Goal: Communication & Community: Answer question/provide support

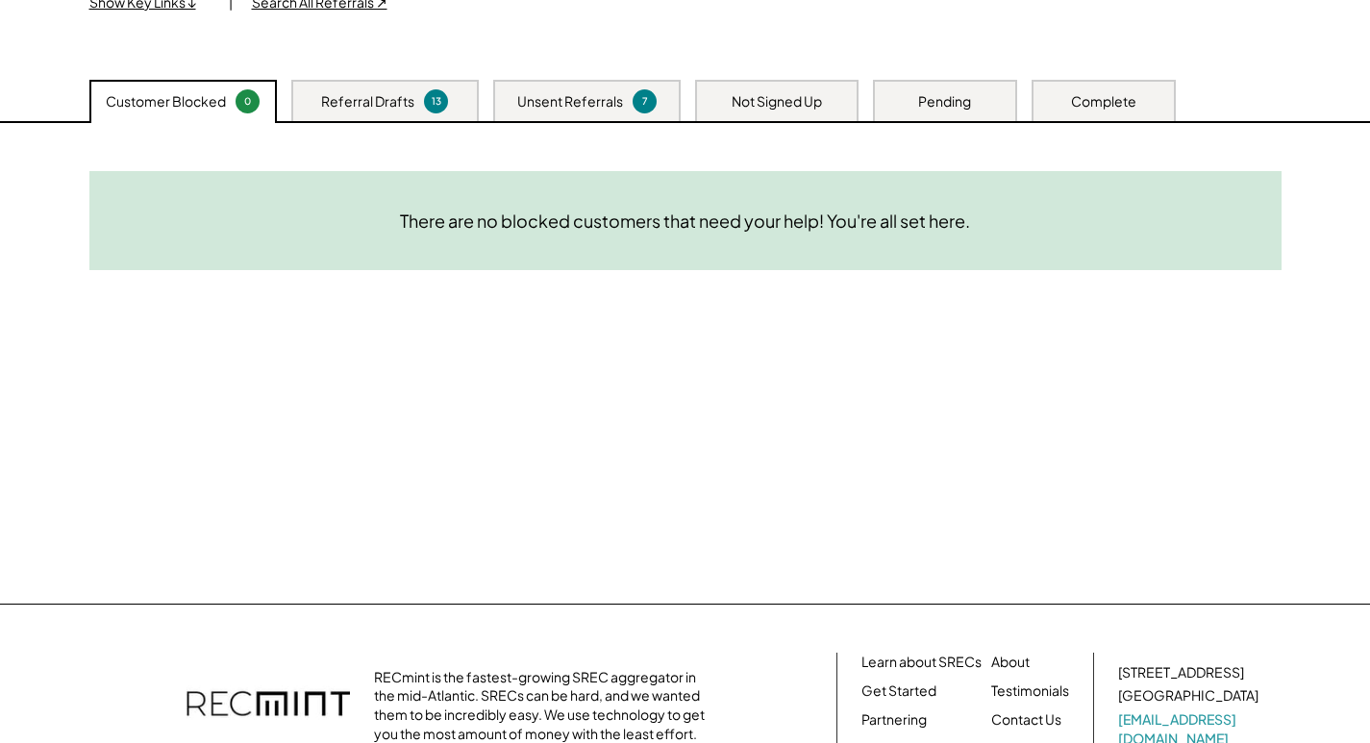
drag, startPoint x: 0, startPoint y: 0, endPoint x: 841, endPoint y: 294, distance: 891.4
click at [841, 294] on div "Need System Details These customers need your help with completing the system d…" at bounding box center [685, 363] width 1231 height 481
click at [780, 114] on div "Not Signed Up" at bounding box center [776, 100] width 163 height 41
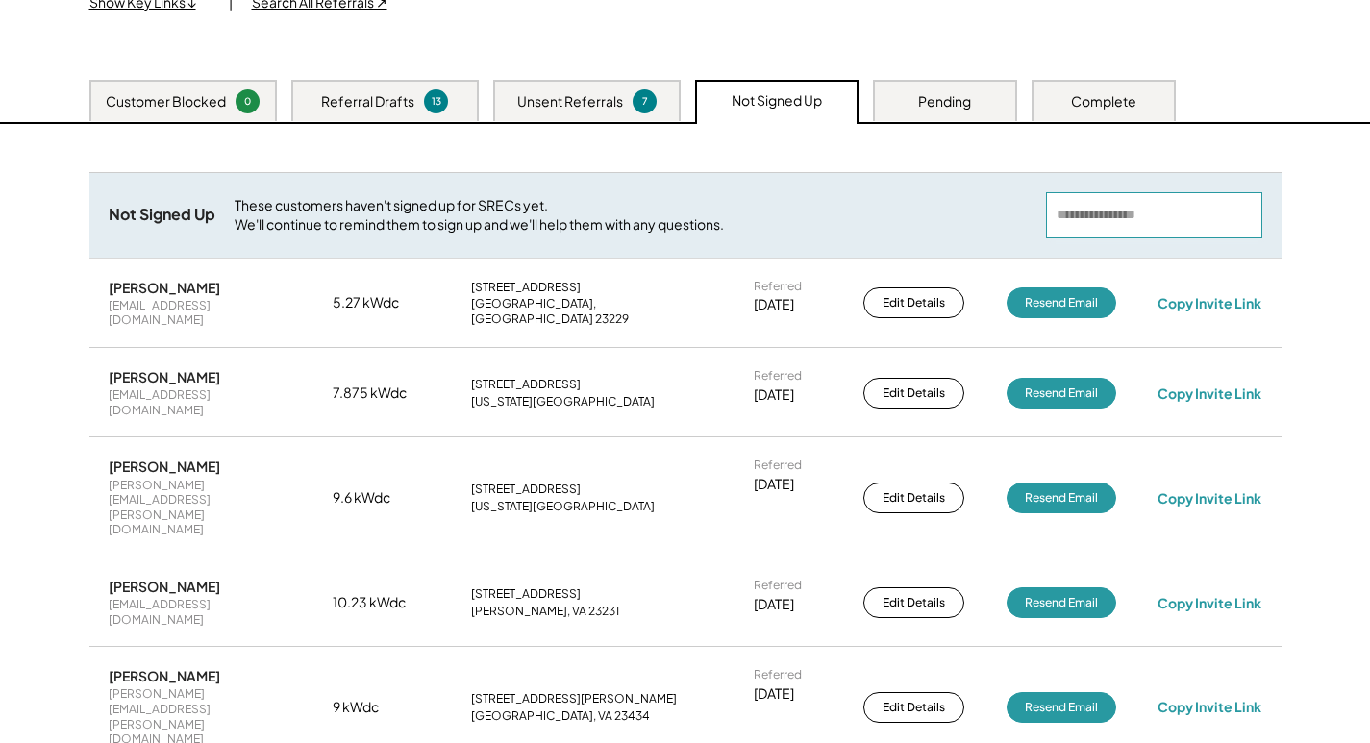
click at [1177, 228] on input "input" at bounding box center [1154, 215] width 216 height 46
click at [1173, 235] on input "input" at bounding box center [1154, 215] width 216 height 46
paste input "**********"
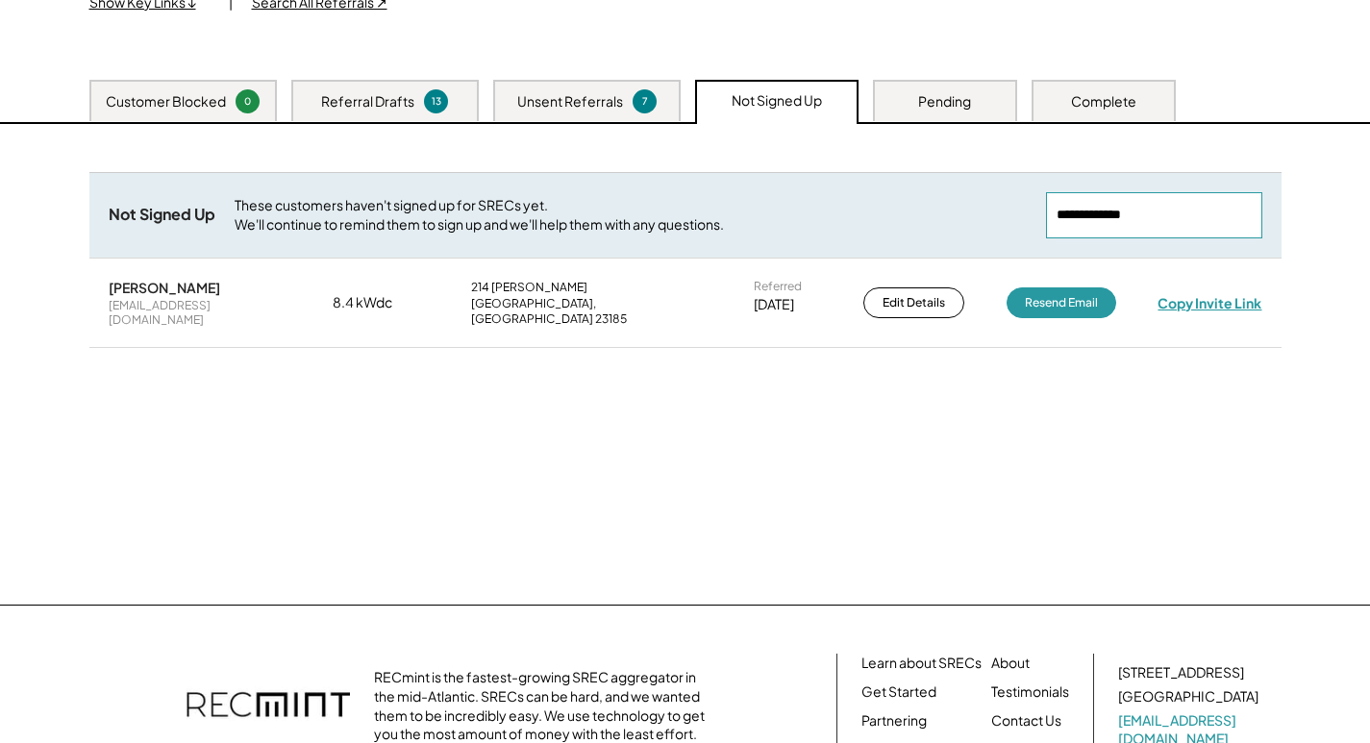
click at [1226, 299] on div "Copy Invite Link" at bounding box center [1210, 302] width 104 height 17
drag, startPoint x: 1158, startPoint y: 207, endPoint x: 750, endPoint y: 219, distance: 407.9
click at [750, 219] on div "Not Signed Up These customers haven't signed up for SRECs yet. We'll continue t…" at bounding box center [685, 215] width 1192 height 86
paste input "**********"
click at [1227, 294] on div "Copy Invite Link" at bounding box center [1210, 302] width 104 height 17
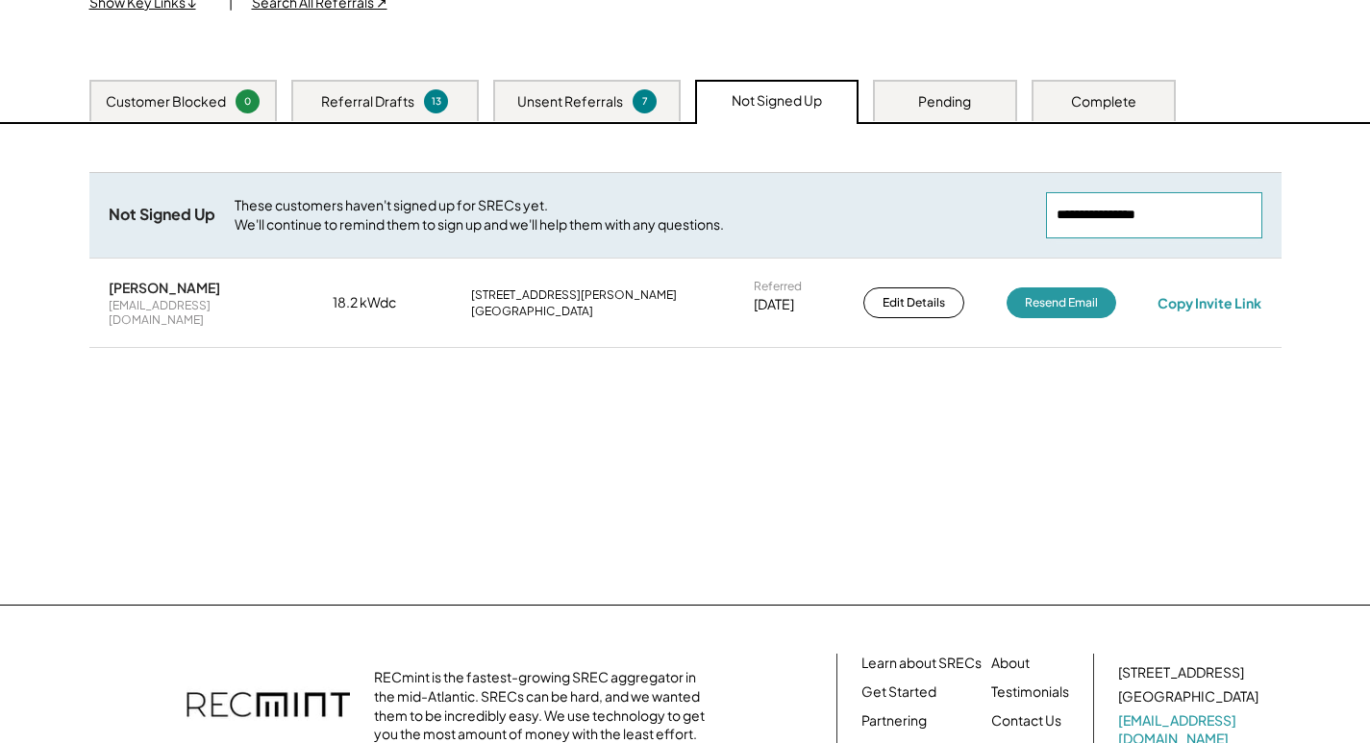
drag, startPoint x: 1249, startPoint y: 223, endPoint x: 793, endPoint y: 220, distance: 455.8
click at [781, 222] on div "Not Signed Up These customers haven't signed up for SRECs yet. We'll continue t…" at bounding box center [685, 215] width 1192 height 86
paste input "**********"
click at [1217, 294] on div "Copy Invite Link" at bounding box center [1210, 302] width 104 height 17
click at [1209, 294] on div "Copy Invite Link" at bounding box center [1210, 302] width 104 height 17
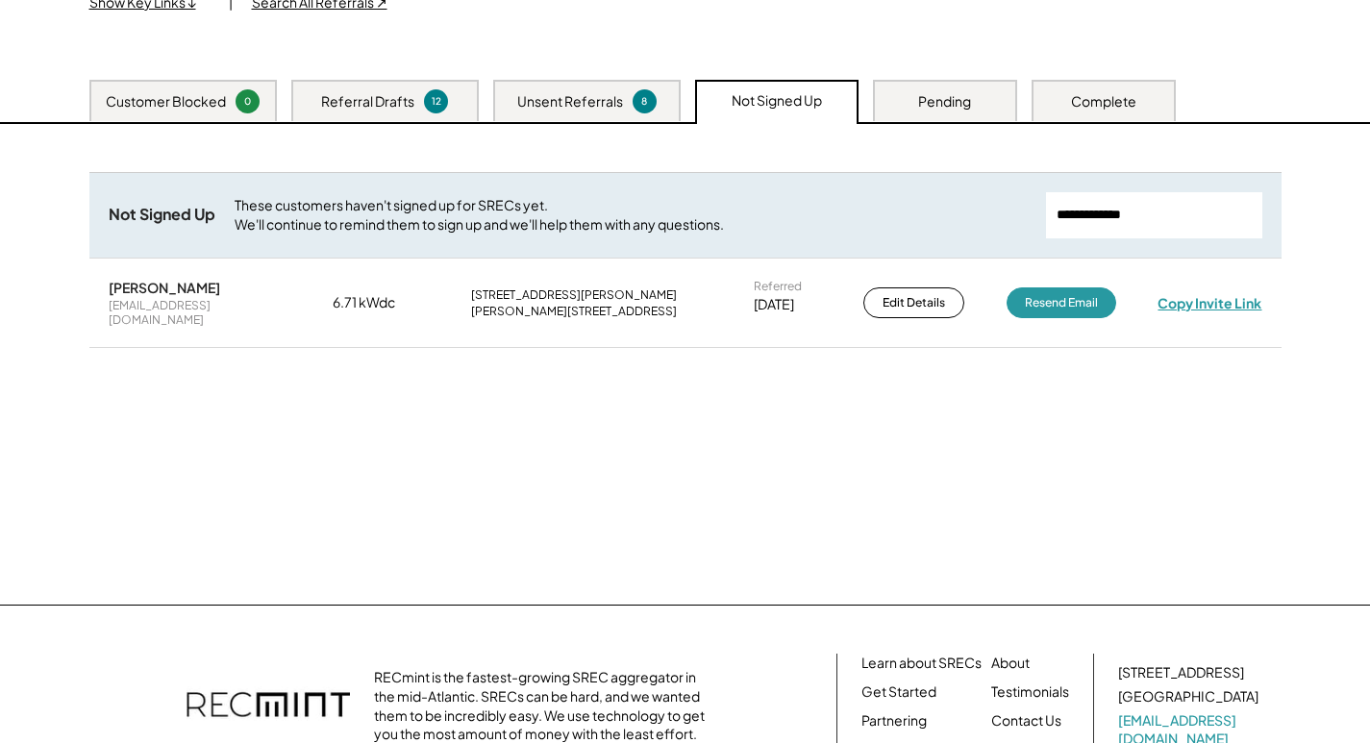
click at [1209, 295] on div "Copy Invite Link" at bounding box center [1210, 302] width 104 height 17
click at [1230, 294] on div "Copy Invite Link" at bounding box center [1210, 302] width 104 height 17
click at [1229, 294] on div "Copy Invite Link" at bounding box center [1210, 303] width 107 height 18
drag, startPoint x: 1228, startPoint y: 215, endPoint x: 754, endPoint y: 216, distance: 474.1
click at [754, 216] on div "Not Signed Up These customers haven't signed up for SRECs yet. We'll continue t…" at bounding box center [685, 215] width 1192 height 86
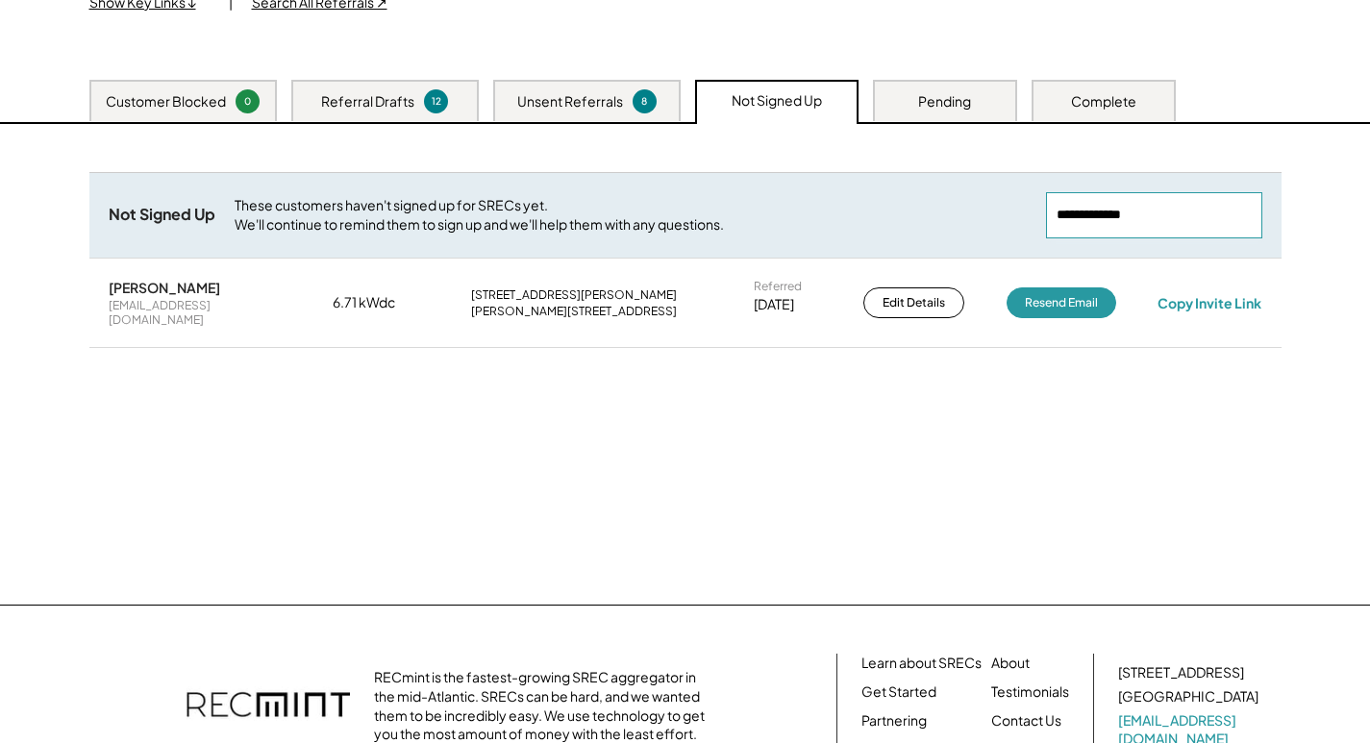
paste input "**********"
click at [1202, 298] on div "Copy Invite Link" at bounding box center [1210, 302] width 104 height 17
click at [1200, 297] on div "Copy Invite Link" at bounding box center [1210, 303] width 106 height 18
click at [1113, 216] on input "input" at bounding box center [1154, 215] width 216 height 46
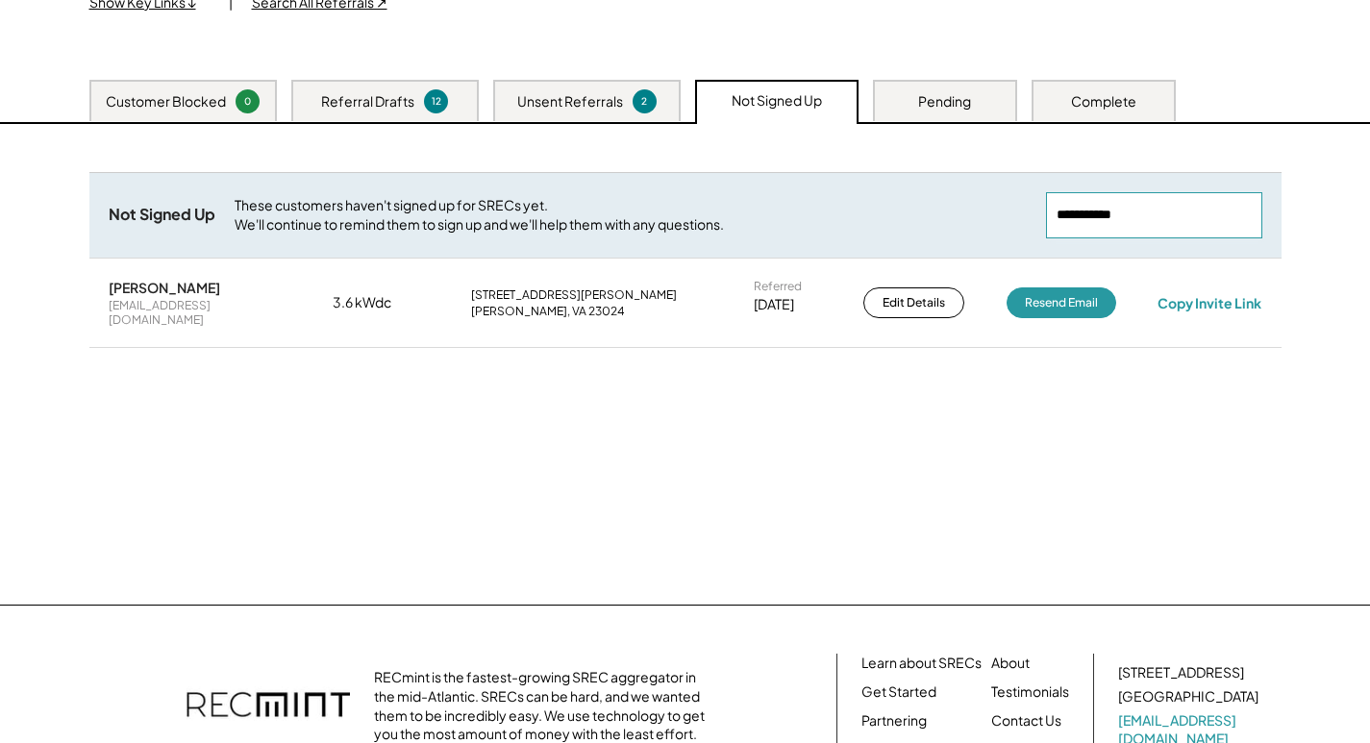
click at [1113, 216] on input "input" at bounding box center [1154, 215] width 216 height 46
paste input "**********"
click at [1202, 294] on div "Copy Invite Link" at bounding box center [1210, 302] width 104 height 17
click at [1202, 295] on div "Copy Invite Link" at bounding box center [1210, 302] width 105 height 17
click at [1235, 297] on div "Copy Invite Link" at bounding box center [1210, 302] width 104 height 17
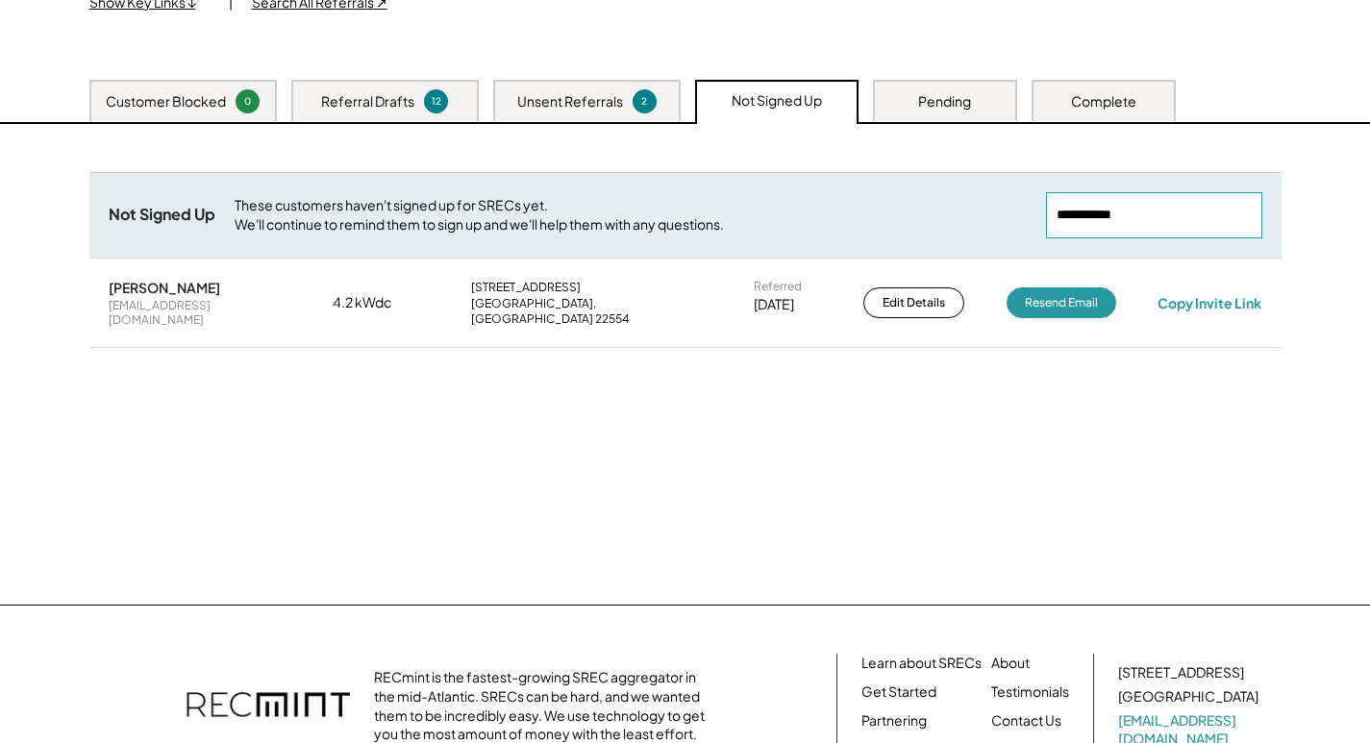
drag, startPoint x: 1131, startPoint y: 216, endPoint x: 790, endPoint y: 215, distance: 340.4
click at [738, 215] on div "Not Signed Up These customers haven't signed up for SRECs yet. We'll continue t…" at bounding box center [685, 215] width 1192 height 86
paste input "**********"
click at [1225, 296] on div "Copy Invite Link" at bounding box center [1210, 302] width 104 height 17
click at [1225, 296] on div "Copy Invite Link" at bounding box center [1210, 303] width 111 height 18
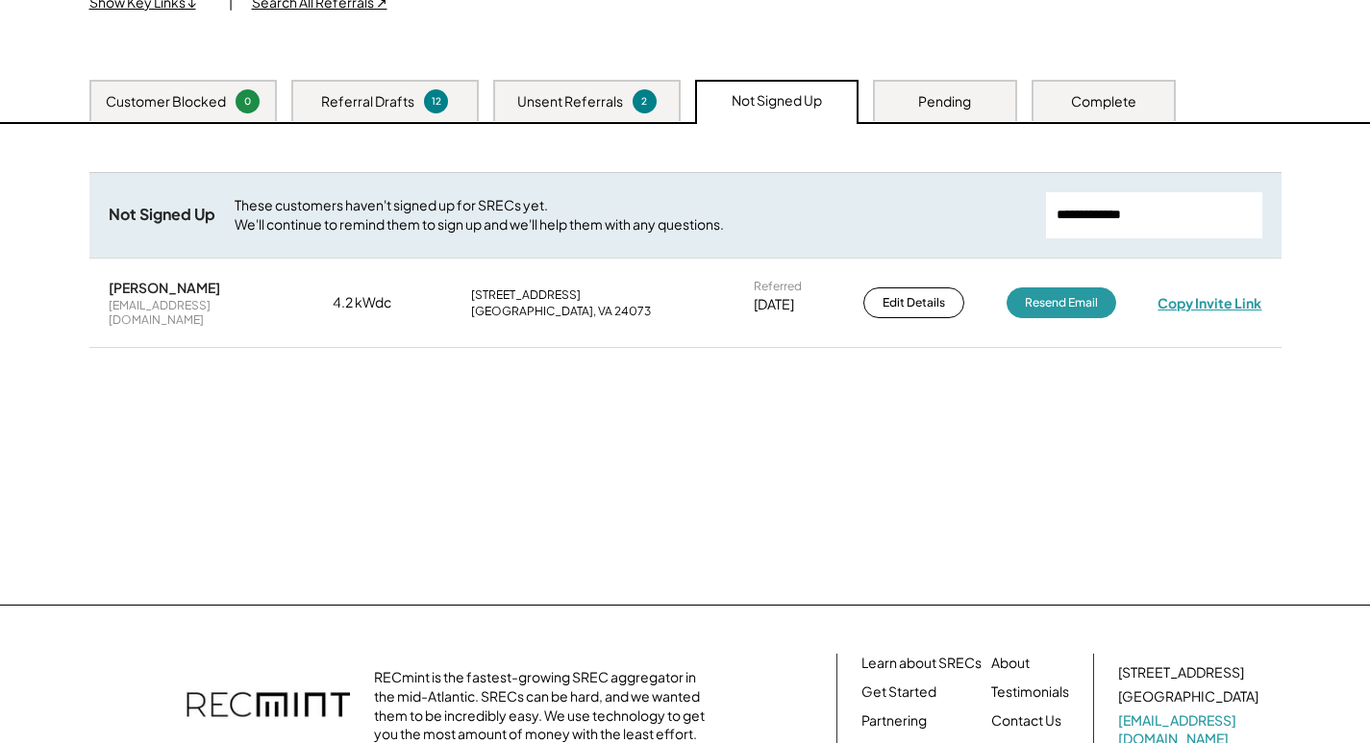
click at [1179, 295] on div "Copy Invite Link" at bounding box center [1210, 302] width 104 height 17
click at [1179, 295] on div "Copy Invite Link" at bounding box center [1210, 303] width 107 height 18
drag, startPoint x: 1210, startPoint y: 231, endPoint x: 895, endPoint y: 214, distance: 314.9
click at [895, 214] on div "Not Signed Up These customers haven't signed up for SRECs yet. We'll continue t…" at bounding box center [685, 215] width 1192 height 86
paste input "**********"
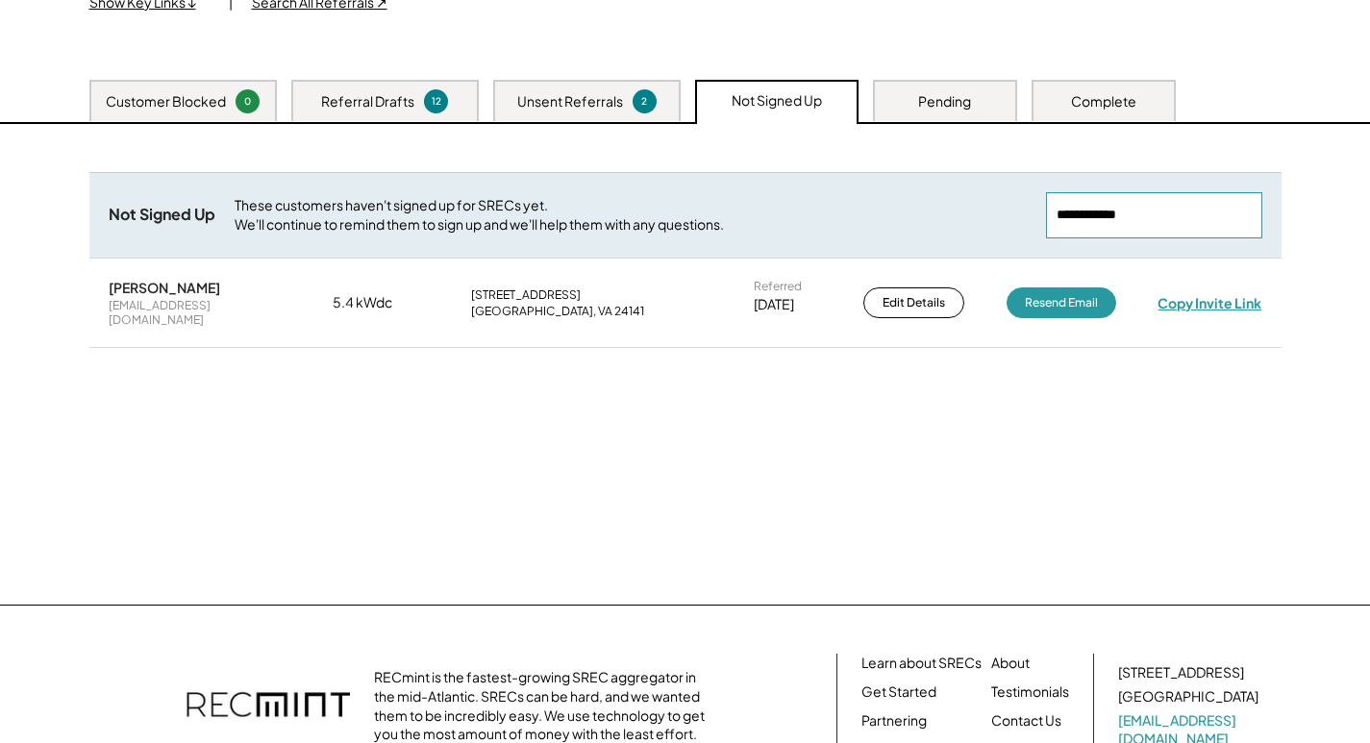
click at [1223, 298] on div "Copy Invite Link" at bounding box center [1210, 302] width 104 height 17
click at [1223, 298] on div "Copy Invite Link" at bounding box center [1211, 302] width 106 height 17
click at [1223, 298] on div "Copy Invite Link" at bounding box center [1210, 302] width 104 height 17
drag, startPoint x: 1139, startPoint y: 218, endPoint x: 932, endPoint y: 238, distance: 208.7
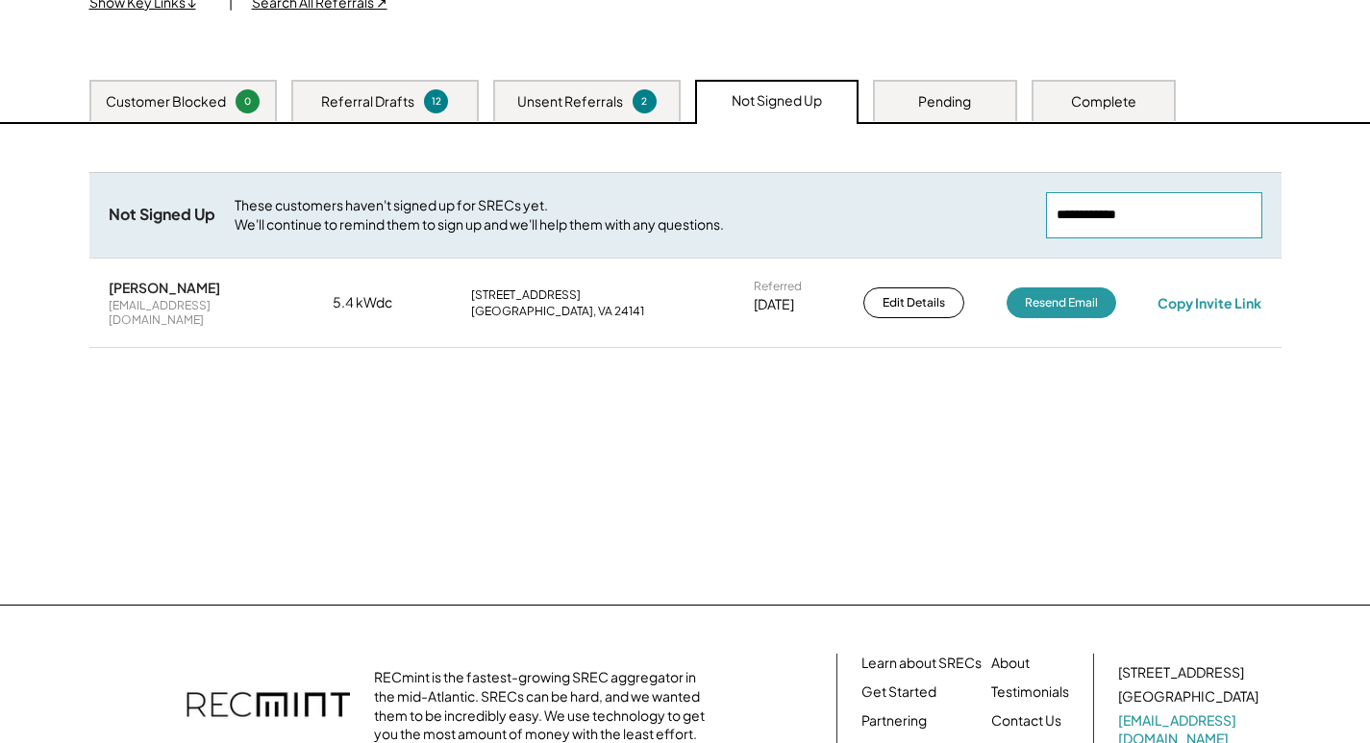
click at [932, 238] on div "Not Signed Up These customers haven't signed up for SRECs yet. We'll continue t…" at bounding box center [685, 215] width 1192 height 86
paste input "**********"
click at [1222, 294] on div "Copy Invite Link" at bounding box center [1210, 302] width 104 height 17
click at [1222, 294] on div "Copy Invite Link" at bounding box center [1211, 302] width 106 height 17
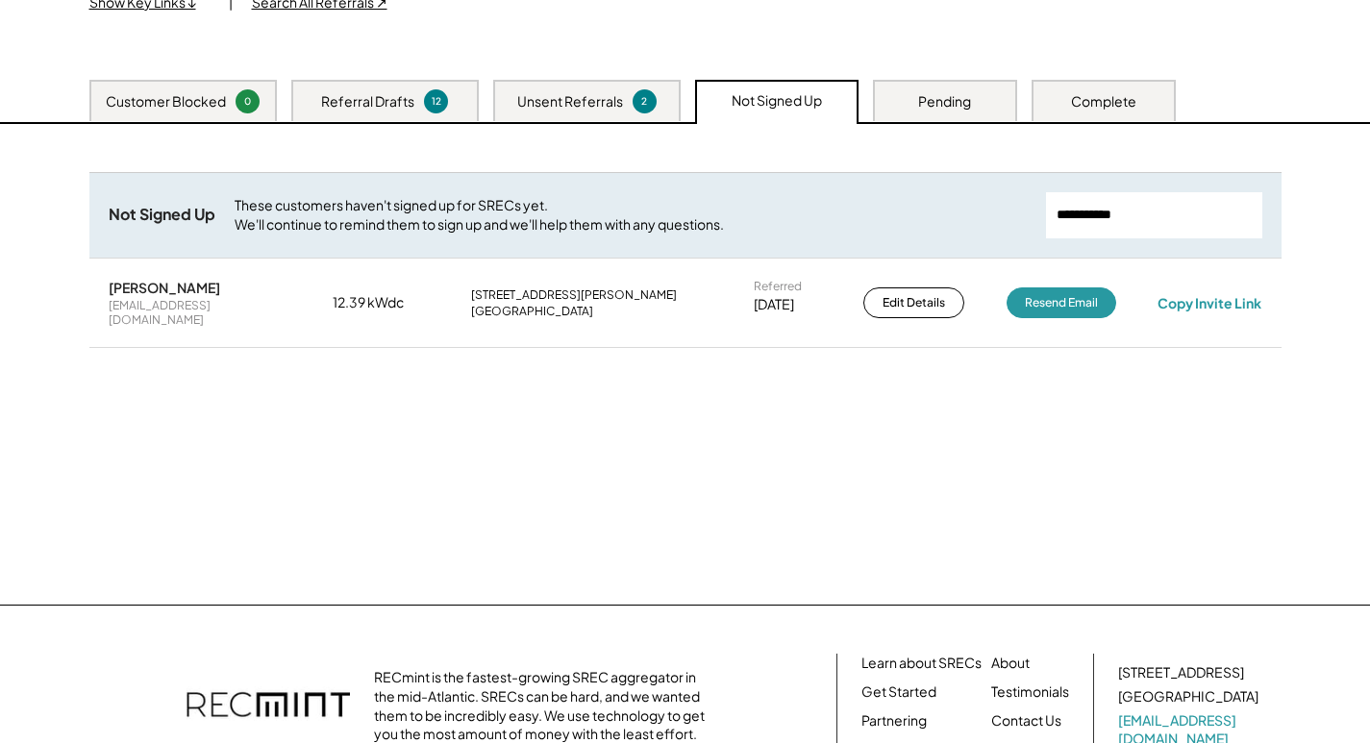
drag, startPoint x: 1181, startPoint y: 214, endPoint x: 1064, endPoint y: 222, distance: 116.6
click at [1064, 222] on input "input" at bounding box center [1154, 215] width 216 height 46
paste input "**********"
click at [1216, 295] on div "Copy Invite Link" at bounding box center [1210, 302] width 104 height 17
click at [1194, 294] on div "Copy Invite Link" at bounding box center [1210, 302] width 104 height 17
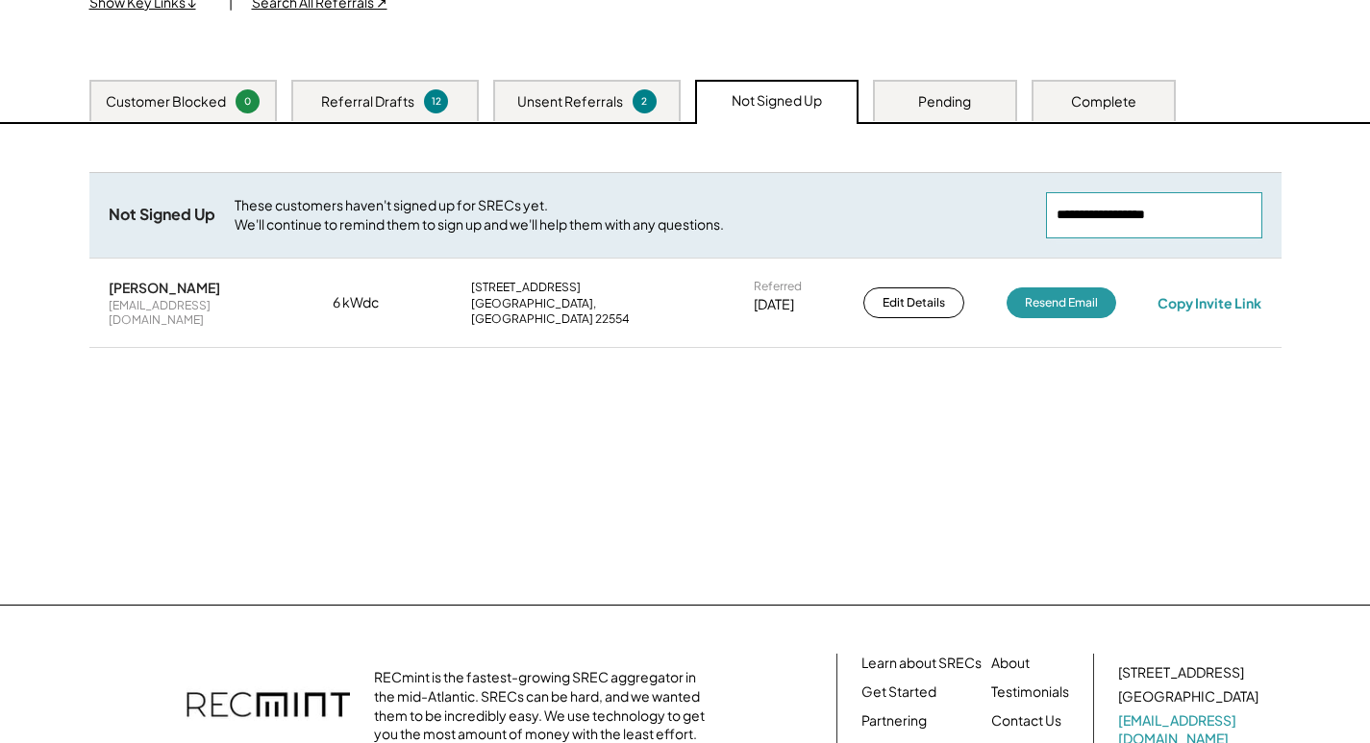
drag, startPoint x: 1120, startPoint y: 212, endPoint x: 795, endPoint y: 213, distance: 325.0
click at [795, 213] on div "Not Signed Up These customers haven't signed up for SRECs yet. We'll continue t…" at bounding box center [685, 215] width 1192 height 86
paste input "**********"
drag, startPoint x: 1178, startPoint y: 198, endPoint x: 847, endPoint y: 159, distance: 333.1
click at [847, 159] on div "Need System Details These customers need your help with completing the system d…" at bounding box center [685, 364] width 1231 height 481
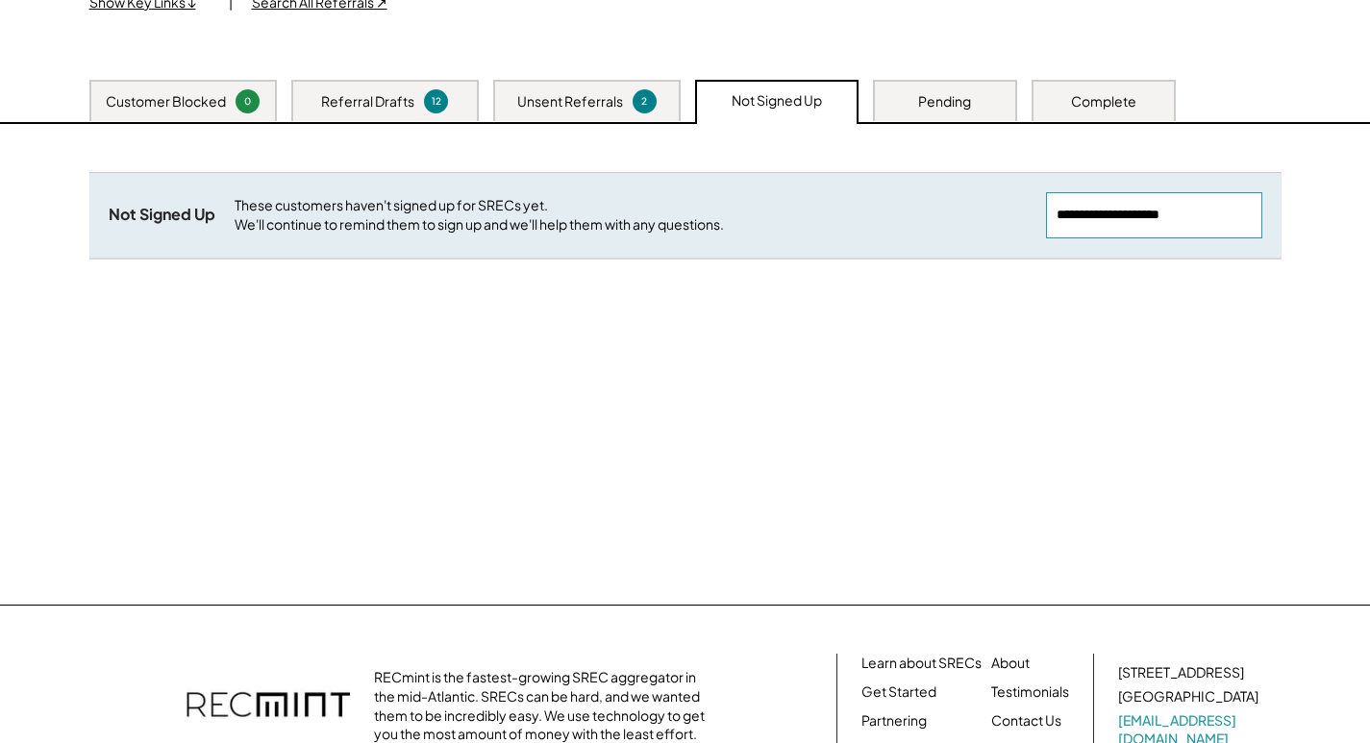
drag, startPoint x: 1199, startPoint y: 205, endPoint x: 897, endPoint y: 205, distance: 301.9
click at [899, 205] on div "Not Signed Up These customers haven't signed up for SRECs yet. We'll continue t…" at bounding box center [685, 215] width 1192 height 86
drag, startPoint x: 1141, startPoint y: 211, endPoint x: 911, endPoint y: 222, distance: 231.1
click at [911, 222] on div "Not Signed Up These customers haven't signed up for SRECs yet. We'll continue t…" at bounding box center [685, 215] width 1192 height 86
paste input "******"
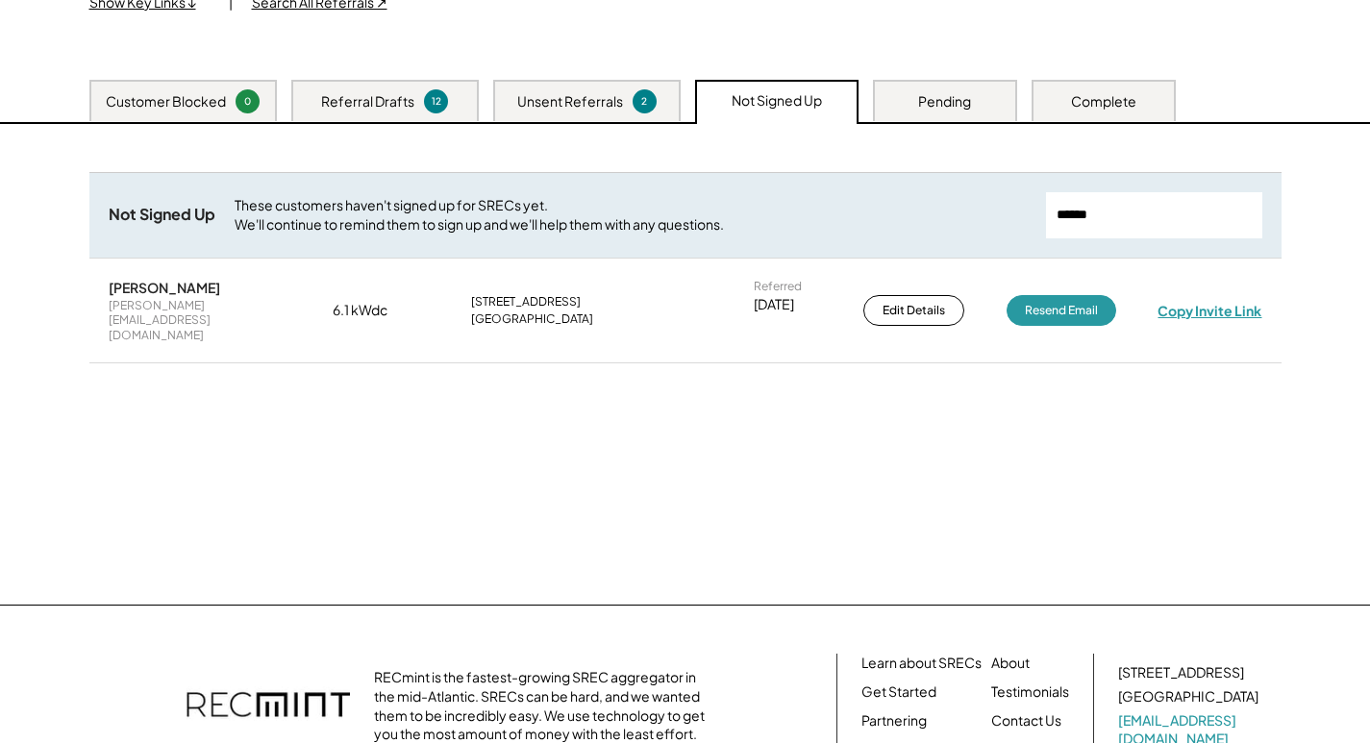
click at [1218, 302] on div "Copy Invite Link" at bounding box center [1210, 310] width 104 height 17
click at [1220, 302] on div "Copy Invite Link" at bounding box center [1210, 310] width 105 height 17
drag, startPoint x: 1163, startPoint y: 217, endPoint x: 802, endPoint y: 213, distance: 360.6
click at [803, 214] on div "Not Signed Up These customers haven't signed up for SRECs yet. We'll continue t…" at bounding box center [685, 215] width 1192 height 86
paste input "*********"
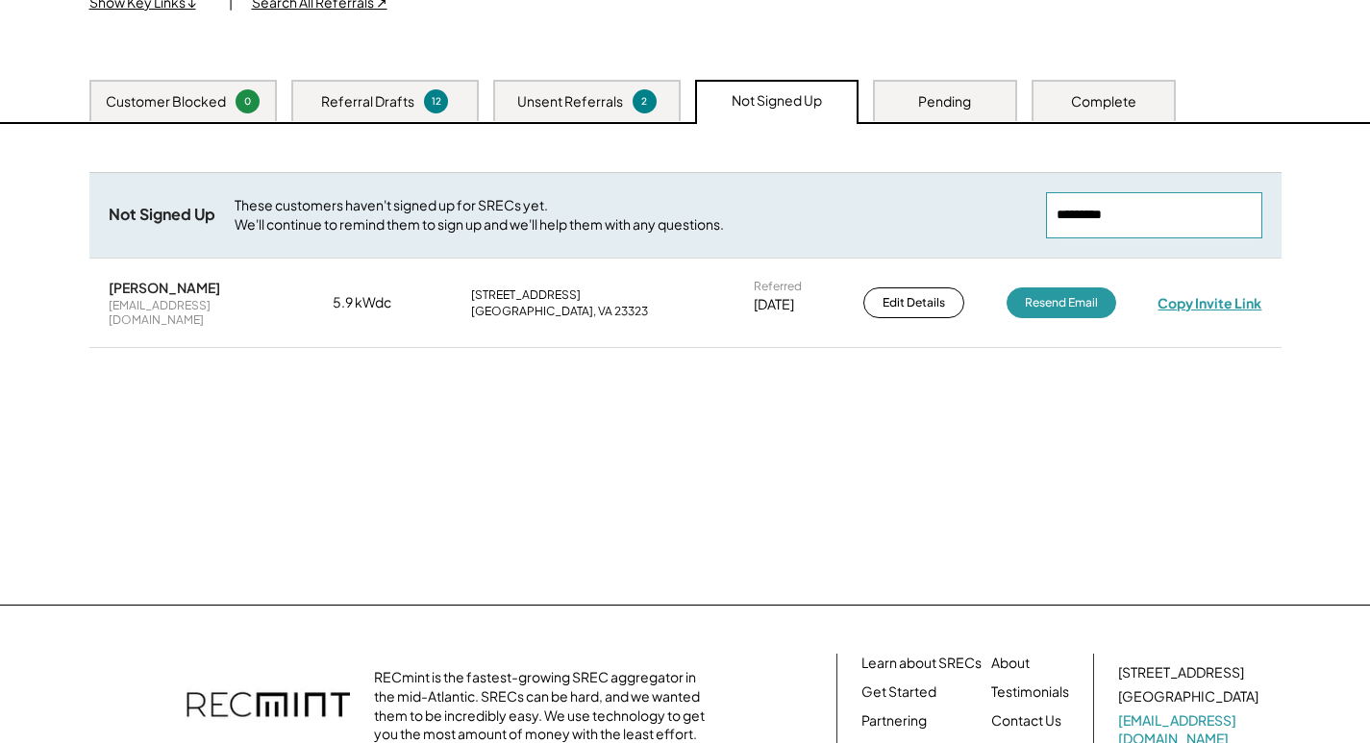
click at [1222, 294] on div "Copy Invite Link" at bounding box center [1210, 302] width 104 height 17
click at [1222, 294] on div "Copy Invite Link" at bounding box center [1211, 303] width 110 height 18
drag, startPoint x: 1139, startPoint y: 223, endPoint x: 1055, endPoint y: 218, distance: 83.8
click at [1055, 218] on input "input" at bounding box center [1154, 215] width 216 height 46
paste input "**********"
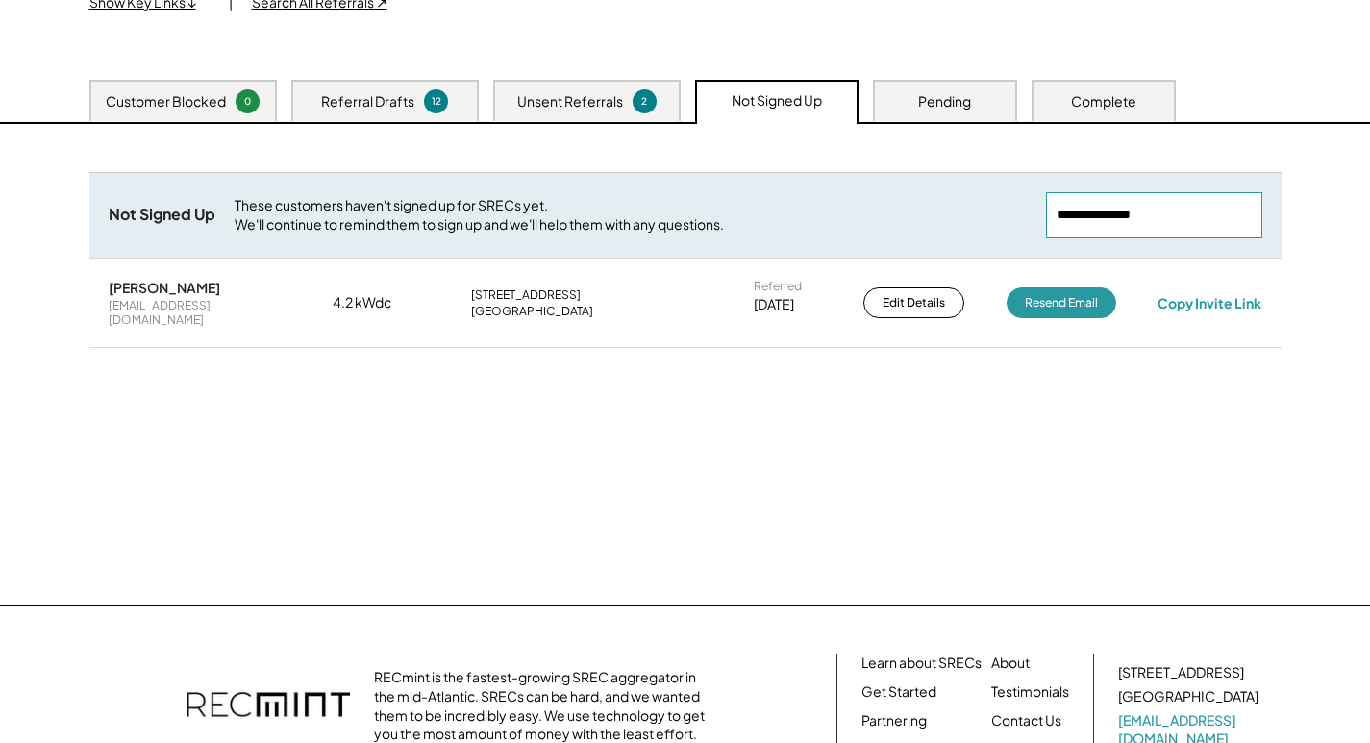
click at [1242, 294] on div "Copy Invite Link" at bounding box center [1210, 302] width 104 height 17
drag, startPoint x: 1180, startPoint y: 205, endPoint x: 898, endPoint y: 219, distance: 282.1
click at [898, 219] on div "Not Signed Up These customers haven't signed up for SRECs yet. We'll continue t…" at bounding box center [685, 215] width 1192 height 86
paste input "**********"
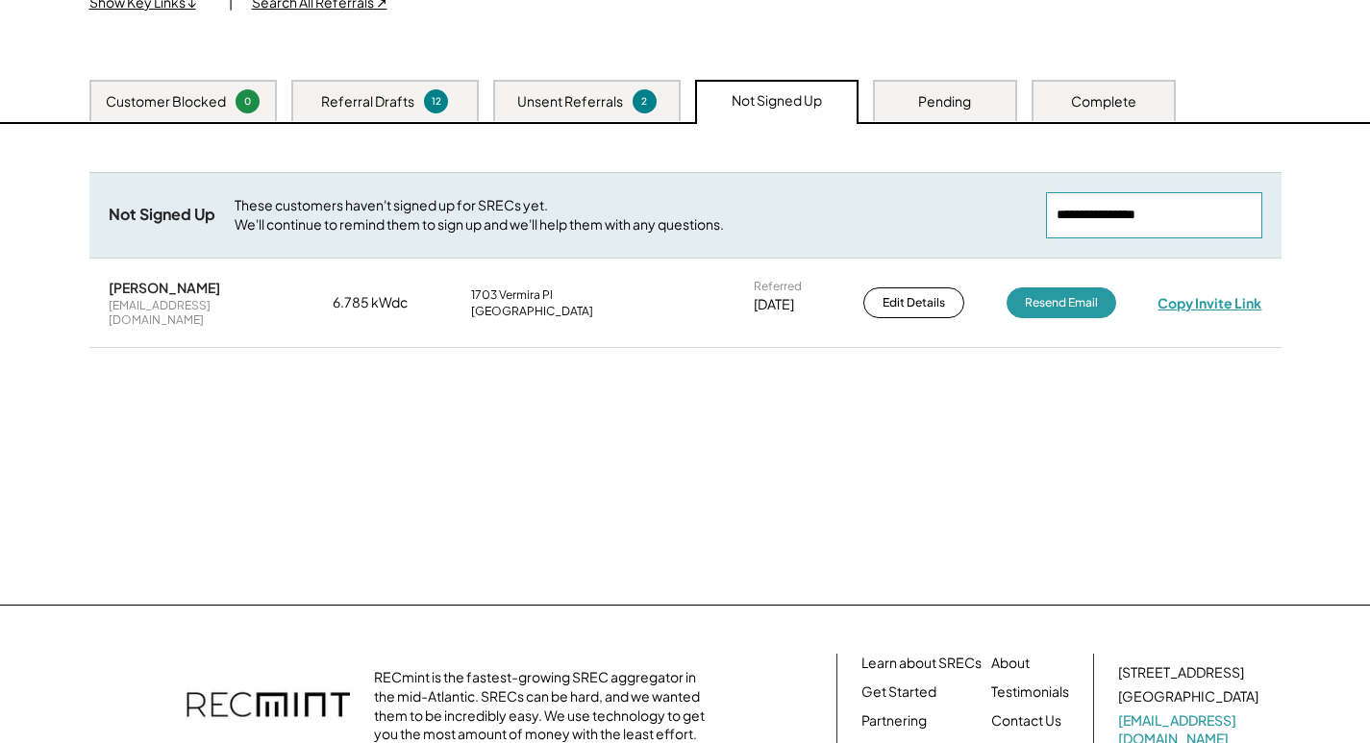
click at [1222, 295] on div "Copy Invite Link" at bounding box center [1210, 302] width 104 height 17
click at [1232, 299] on div "Copy Invite Link" at bounding box center [1210, 302] width 104 height 17
drag, startPoint x: 1189, startPoint y: 211, endPoint x: 739, endPoint y: 209, distance: 449.1
click at [739, 209] on div "Not Signed Up These customers haven't signed up for SRECs yet. We'll continue t…" at bounding box center [685, 215] width 1192 height 86
paste input "**********"
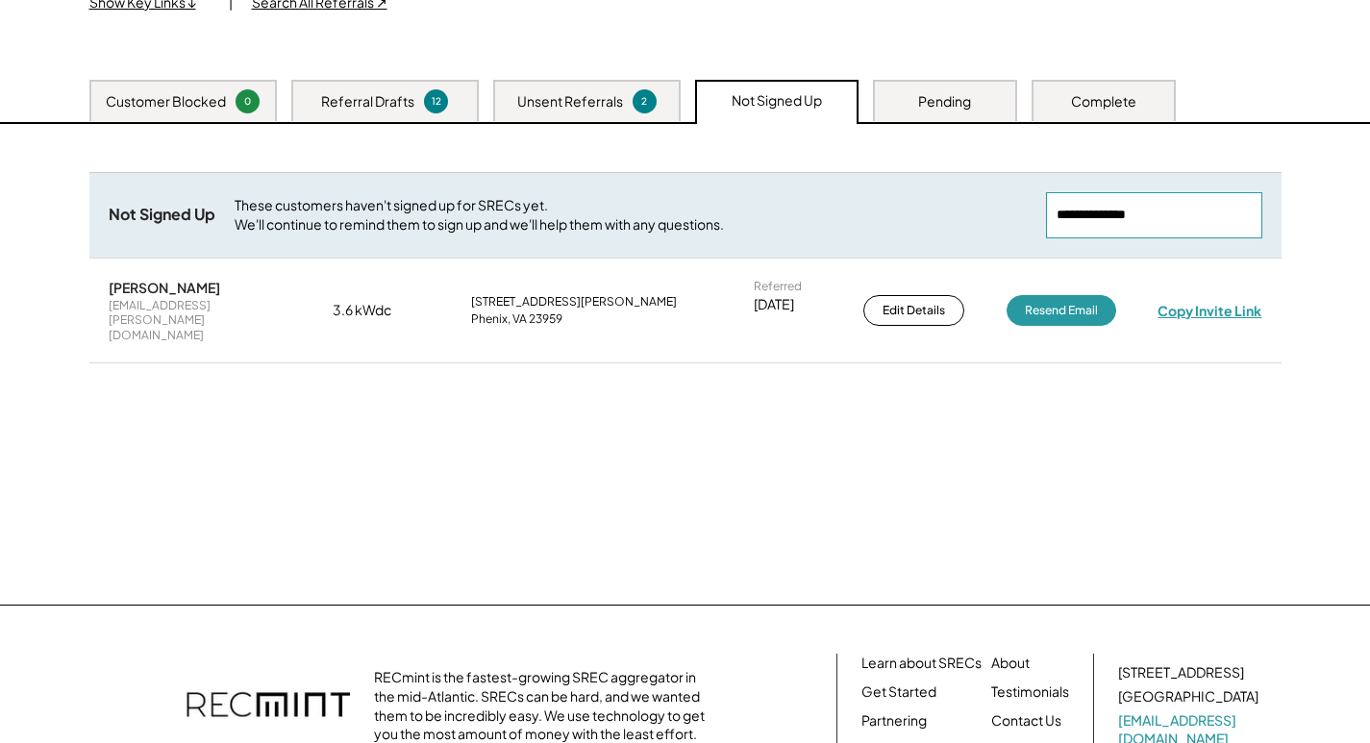
click at [1197, 302] on div "Copy Invite Link" at bounding box center [1210, 310] width 104 height 17
drag, startPoint x: 1200, startPoint y: 229, endPoint x: 787, endPoint y: 256, distance: 414.4
click at [783, 261] on div "Not Signed Up These customers haven't signed up for SRECs yet. We'll continue t…" at bounding box center [685, 291] width 1192 height 239
paste input "**********"
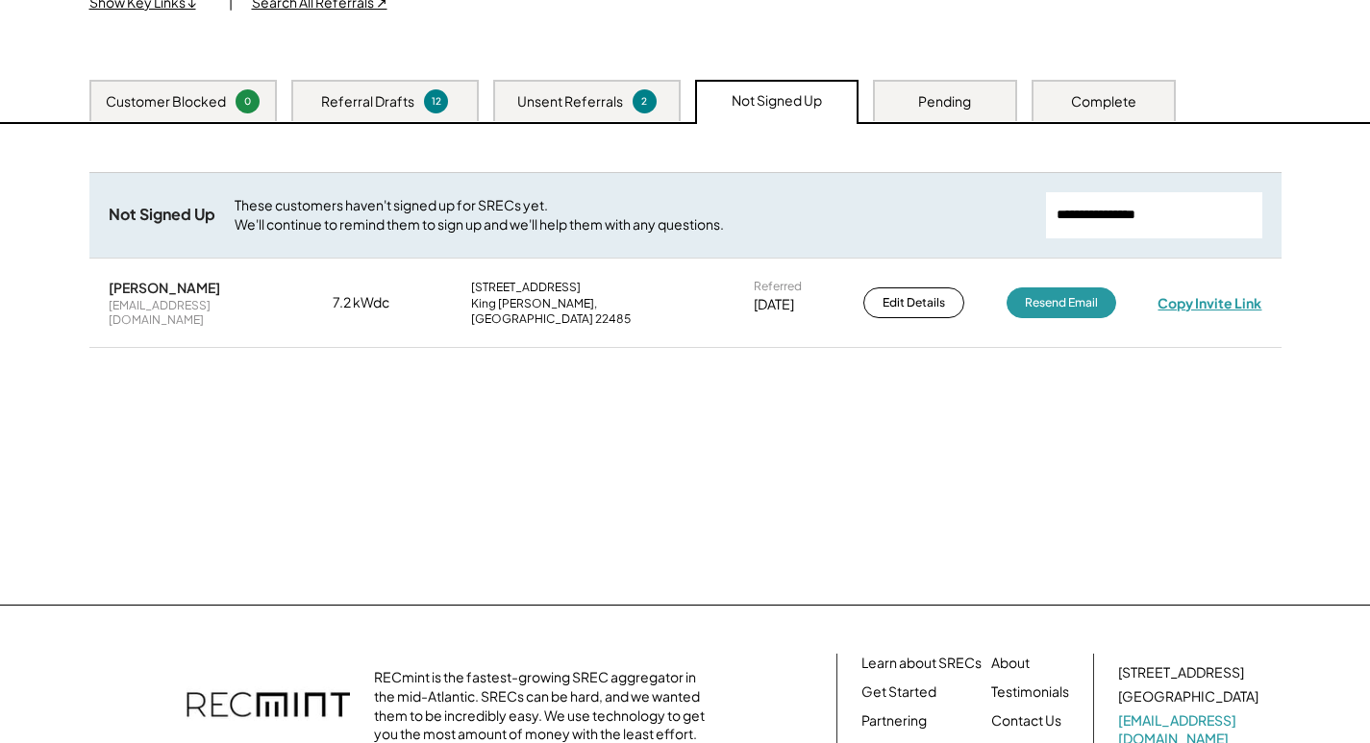
click at [1175, 294] on div "Copy Invite Link" at bounding box center [1210, 302] width 104 height 17
click at [1175, 294] on div "Copy Invite Link" at bounding box center [1210, 303] width 106 height 18
click at [1182, 295] on div "Copy Invite Link" at bounding box center [1210, 302] width 104 height 17
drag, startPoint x: 1201, startPoint y: 213, endPoint x: 854, endPoint y: 227, distance: 347.4
click at [854, 227] on div "Not Signed Up These customers haven't signed up for SRECs yet. We'll continue t…" at bounding box center [685, 215] width 1192 height 86
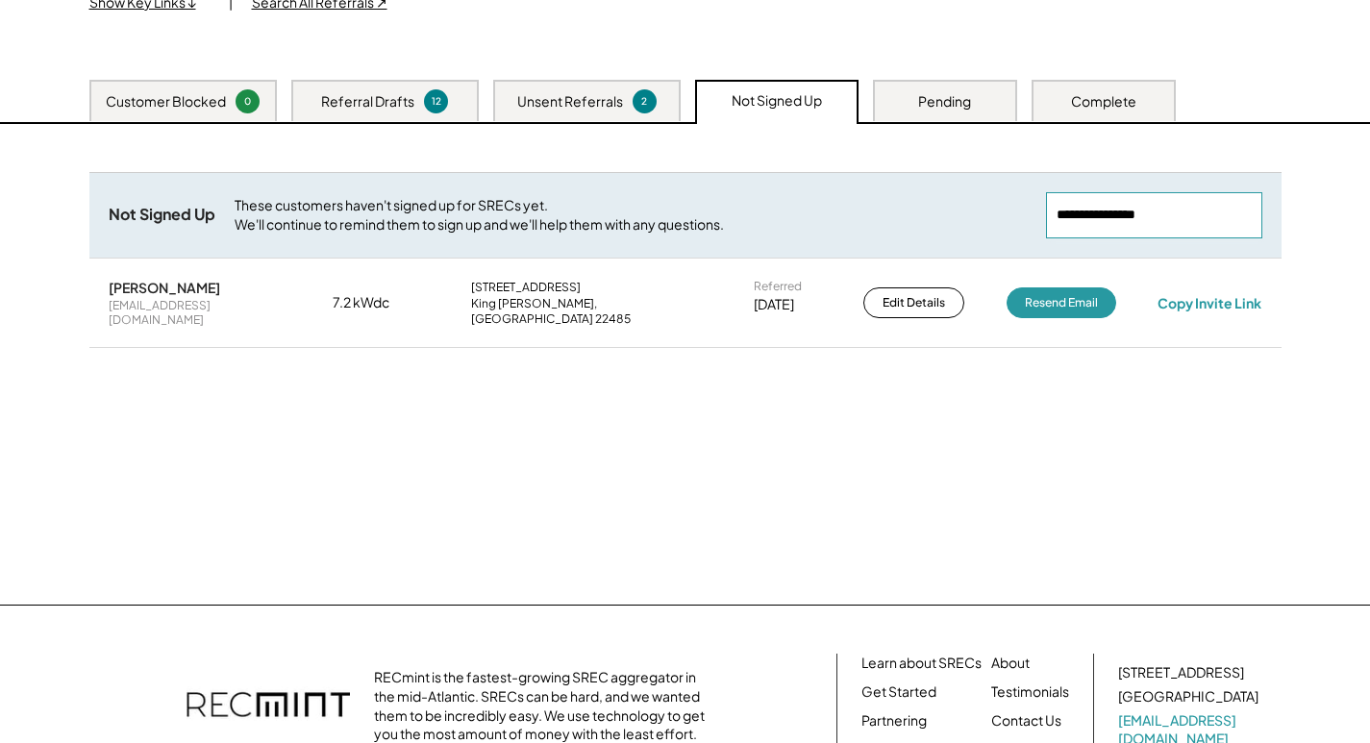
paste input "**********"
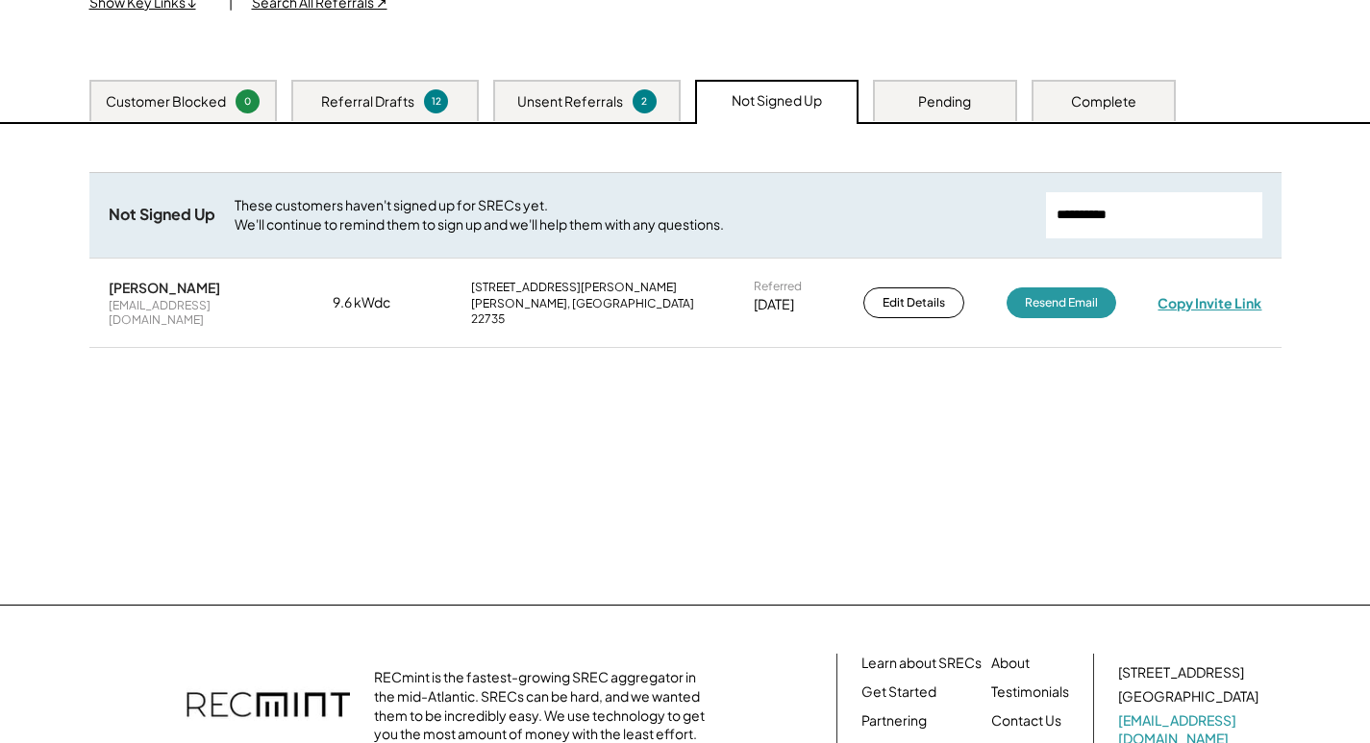
click at [1218, 305] on div "Copy Invite Link" at bounding box center [1210, 302] width 104 height 17
click at [1218, 300] on div "Copy Invite Link" at bounding box center [1210, 303] width 107 height 18
drag, startPoint x: 1185, startPoint y: 216, endPoint x: 916, endPoint y: 236, distance: 269.0
click at [916, 236] on div "Not Signed Up These customers haven't signed up for SRECs yet. We'll continue t…" at bounding box center [685, 215] width 1192 height 86
paste input "**********"
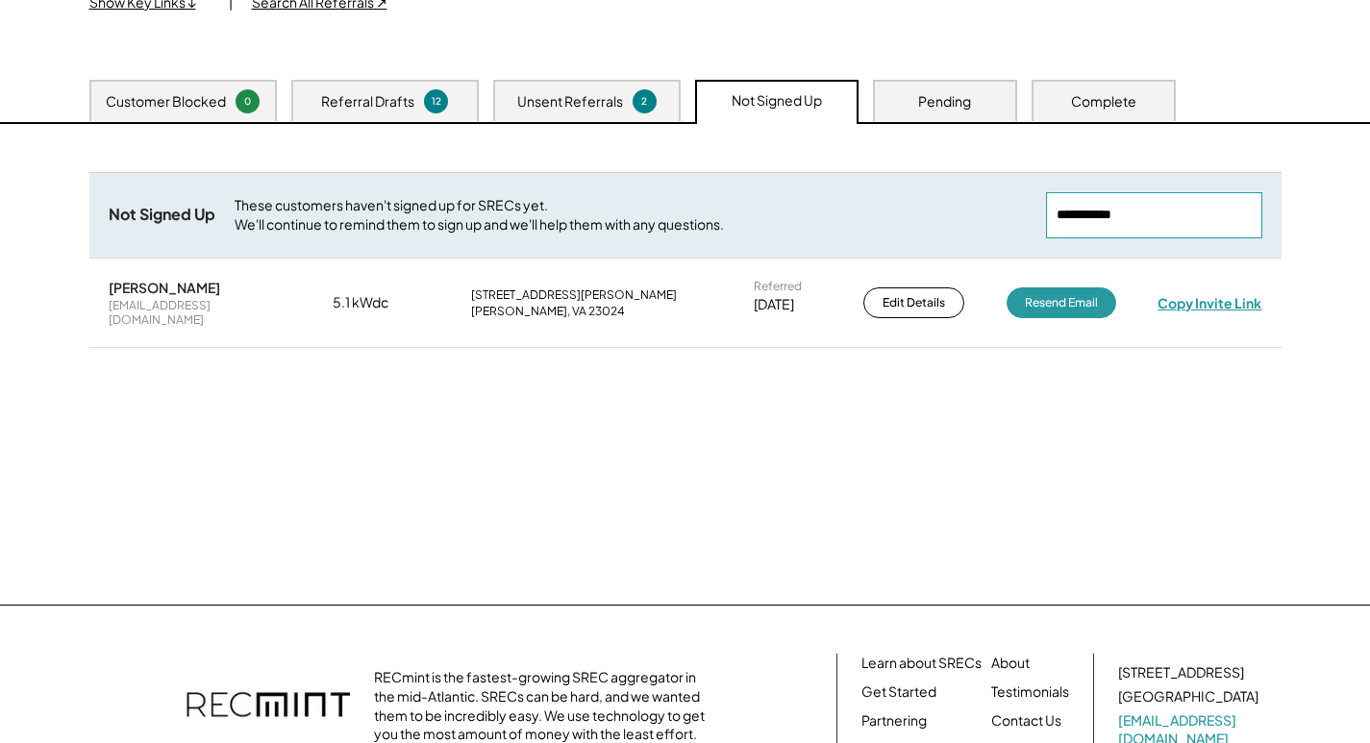
click at [1189, 300] on div "Copy Invite Link" at bounding box center [1210, 302] width 104 height 17
click at [1189, 300] on div "Copy Invite Link" at bounding box center [1210, 303] width 109 height 18
click at [1202, 222] on input "input" at bounding box center [1154, 215] width 216 height 46
paste input "**********"
drag, startPoint x: 1234, startPoint y: 212, endPoint x: 920, endPoint y: 197, distance: 313.8
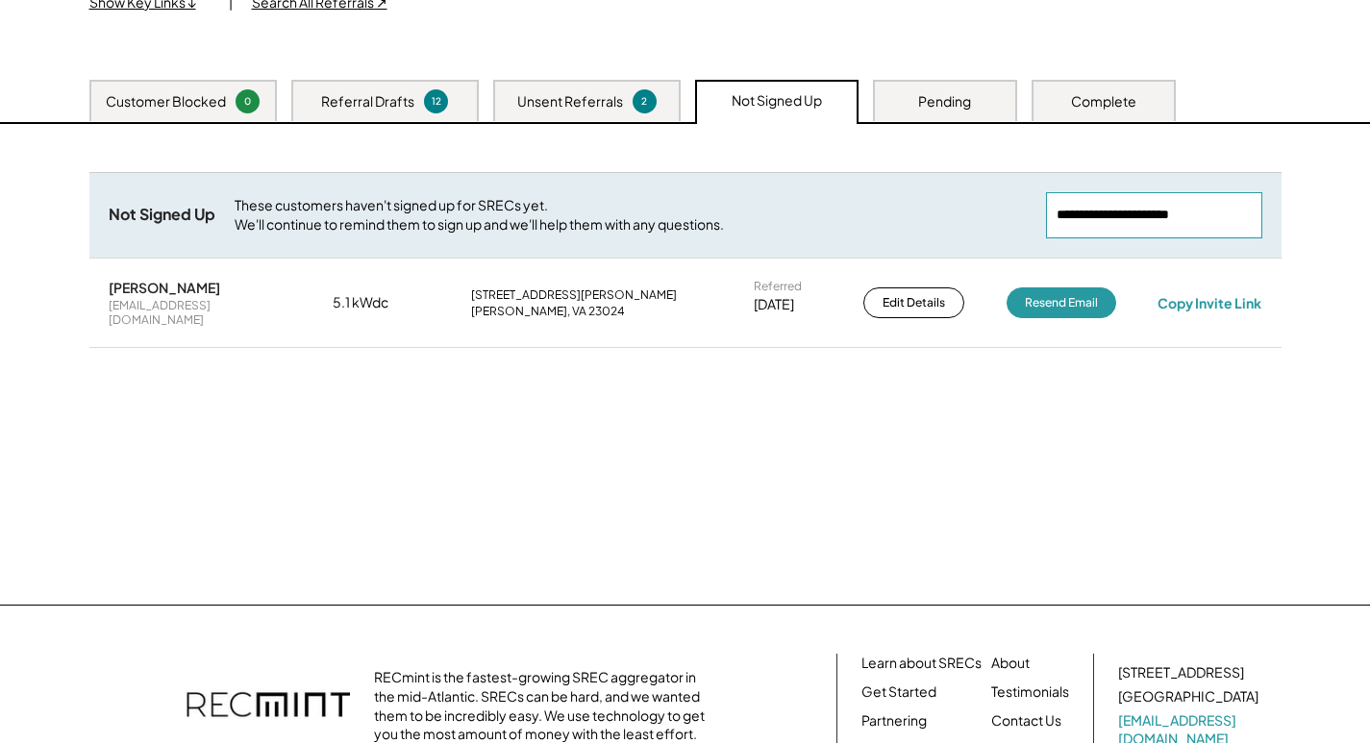
click at [920, 197] on div "Not Signed Up These customers haven't signed up for SRECs yet. We'll continue t…" at bounding box center [685, 215] width 1192 height 86
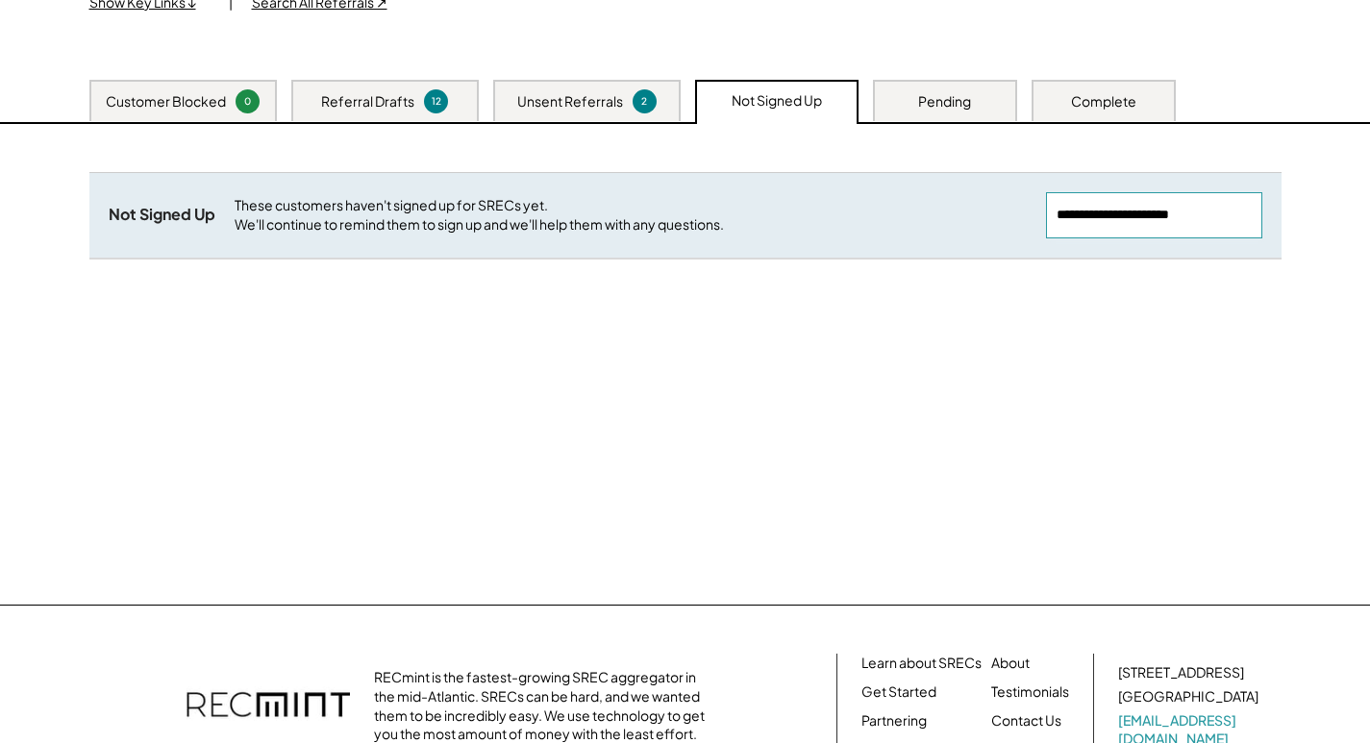
paste input "input"
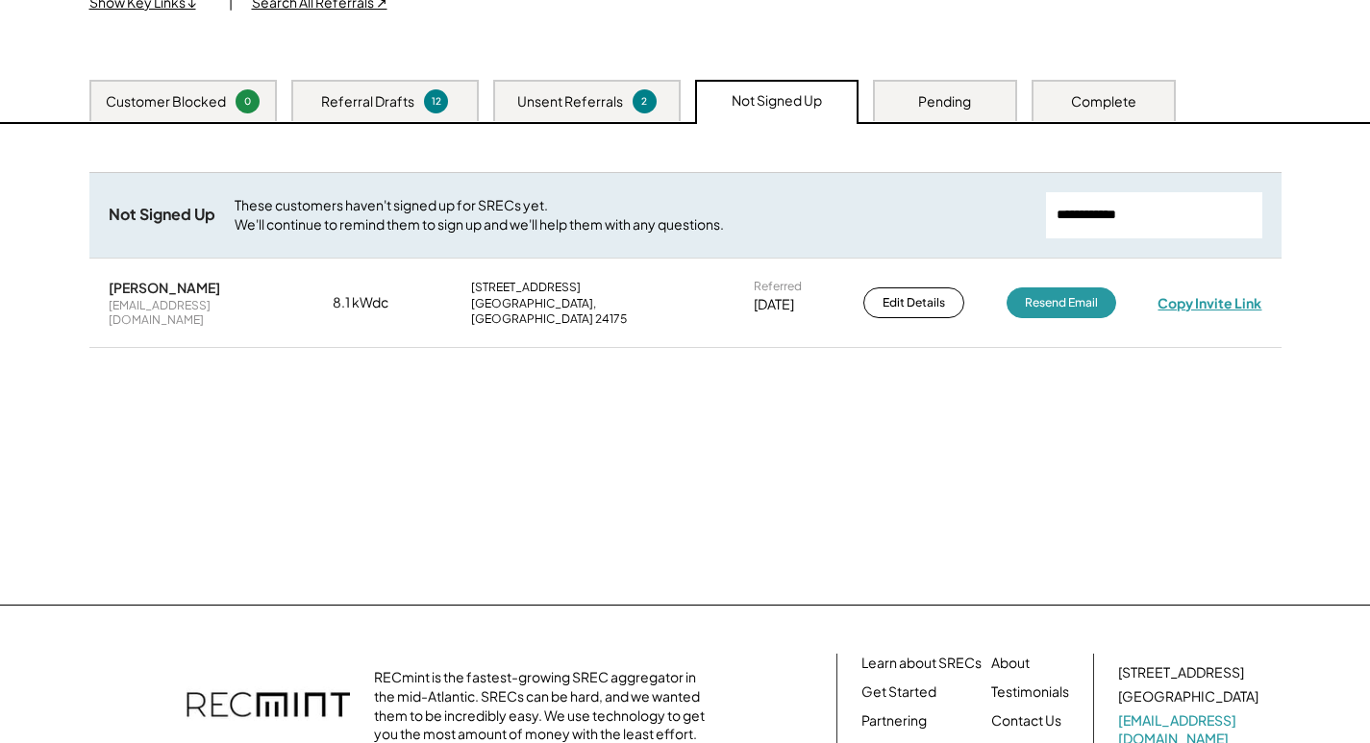
click at [1237, 299] on div "Copy Invite Link" at bounding box center [1210, 302] width 104 height 17
click at [1237, 298] on div "Copy Invite Link" at bounding box center [1210, 303] width 111 height 18
click at [1237, 298] on div "Copy Invite Link" at bounding box center [1210, 302] width 104 height 17
drag, startPoint x: 1181, startPoint y: 222, endPoint x: 765, endPoint y: 219, distance: 415.4
click at [765, 219] on div "Not Signed Up These customers haven't signed up for SRECs yet. We'll continue t…" at bounding box center [685, 215] width 1192 height 86
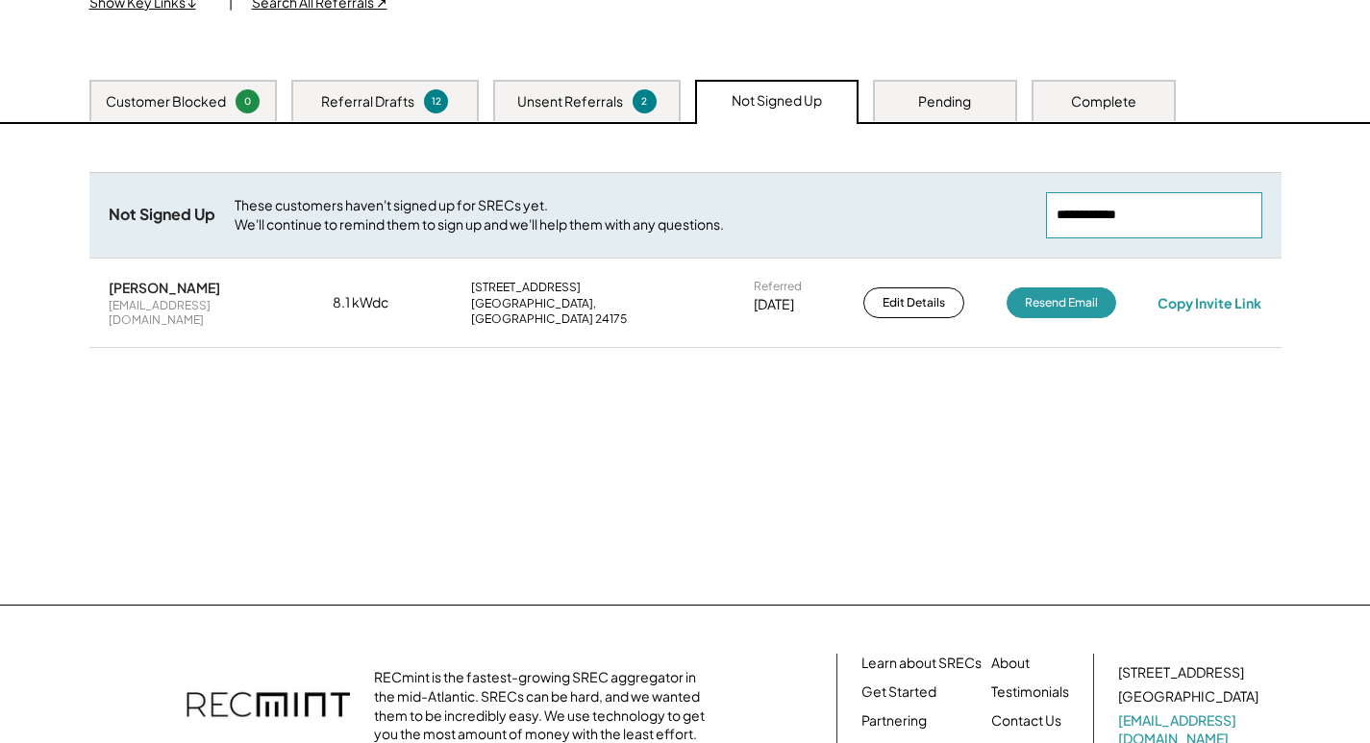
paste input "**********"
click at [1183, 297] on div "Copy Invite Link" at bounding box center [1210, 302] width 104 height 17
click at [1183, 297] on div "Copy Invite Link" at bounding box center [1211, 302] width 106 height 17
drag, startPoint x: 1164, startPoint y: 219, endPoint x: 918, endPoint y: 235, distance: 246.6
click at [925, 235] on div "Not Signed Up These customers haven't signed up for SRECs yet. We'll continue t…" at bounding box center [685, 215] width 1192 height 86
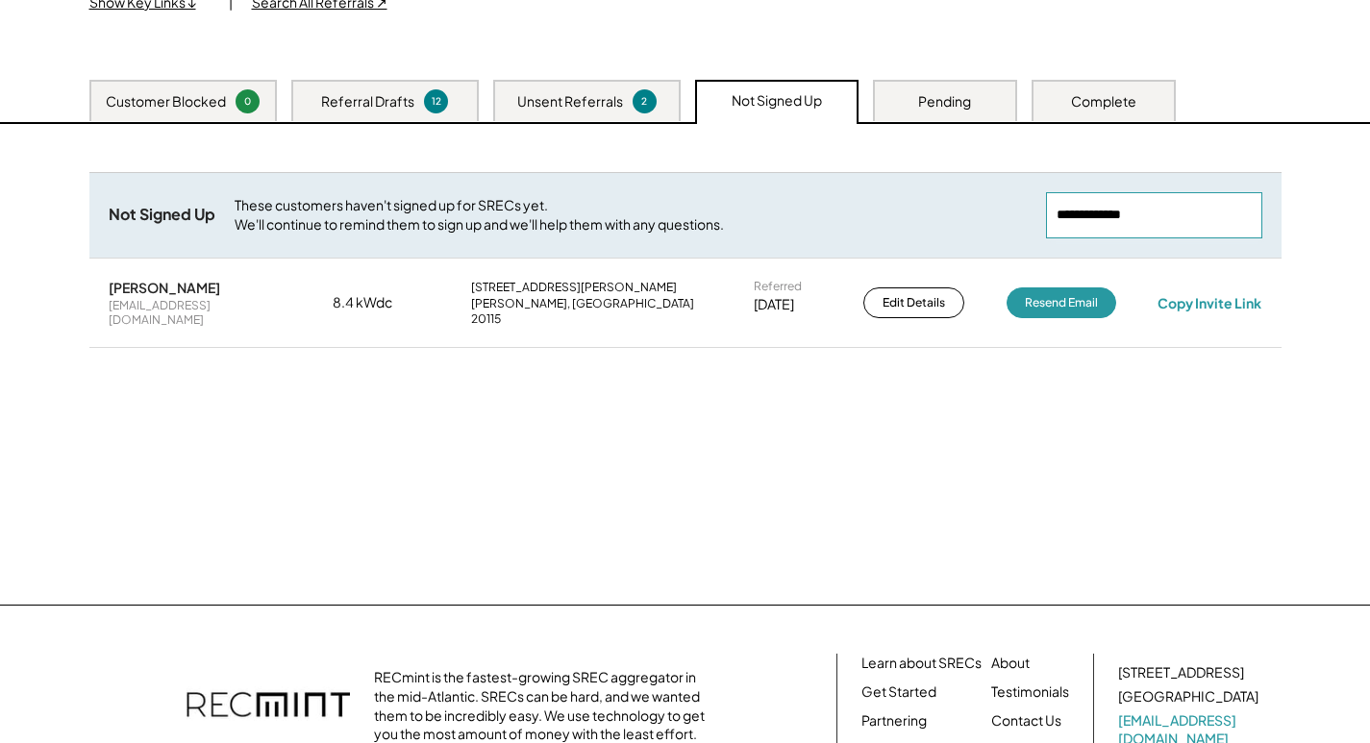
paste input "**********"
click at [1201, 294] on div "Copy Invite Link" at bounding box center [1210, 302] width 104 height 17
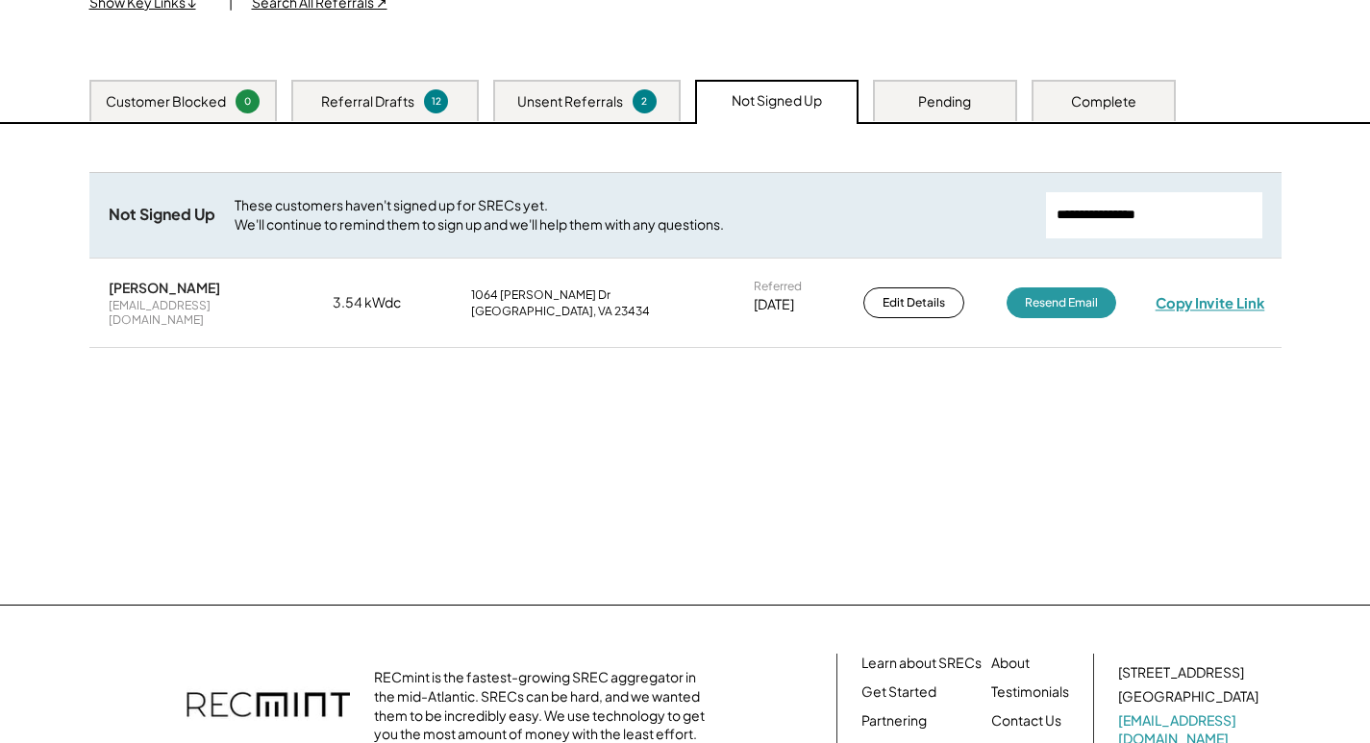
click at [1201, 294] on div "Copy Invite Link" at bounding box center [1211, 303] width 110 height 18
drag, startPoint x: 828, startPoint y: 237, endPoint x: 813, endPoint y: 240, distance: 15.9
click at [813, 240] on div "Not Signed Up These customers haven't signed up for SRECs yet. We'll continue t…" at bounding box center [685, 215] width 1192 height 86
paste input "**********"
click at [1178, 294] on div "Copy Invite Link" at bounding box center [1210, 302] width 104 height 17
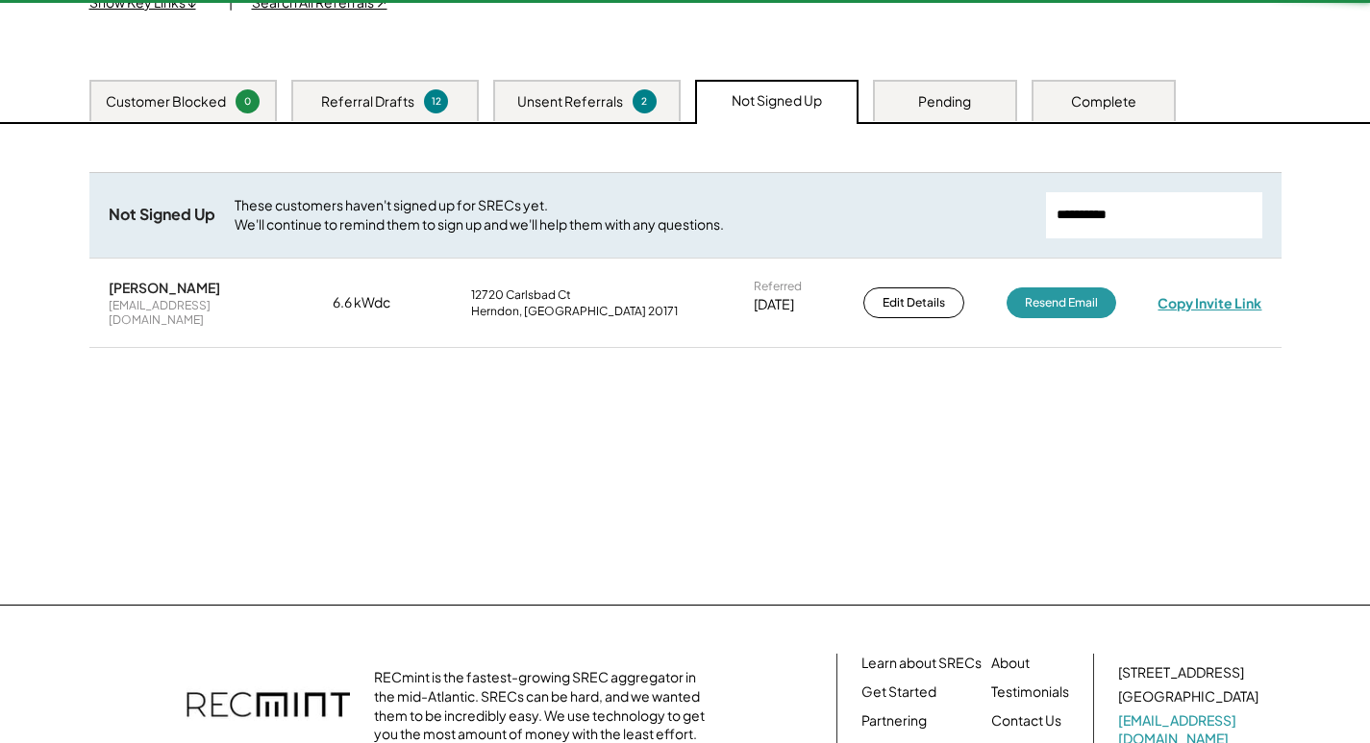
click at [1180, 294] on div "Copy Invite Link" at bounding box center [1210, 302] width 104 height 17
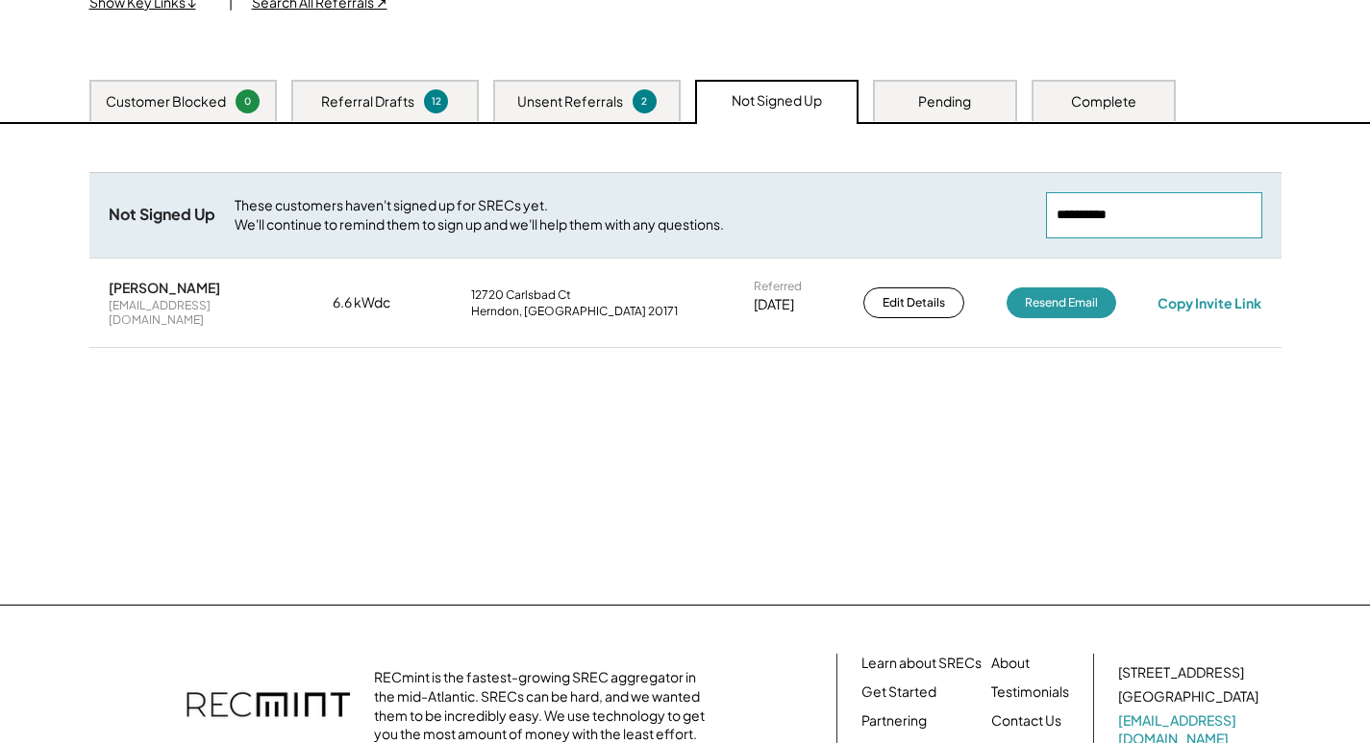
drag, startPoint x: 1185, startPoint y: 217, endPoint x: 994, endPoint y: 226, distance: 190.6
click at [994, 226] on div "Not Signed Up These customers haven't signed up for SRECs yet. We'll continue t…" at bounding box center [685, 215] width 1192 height 86
paste input "**********"
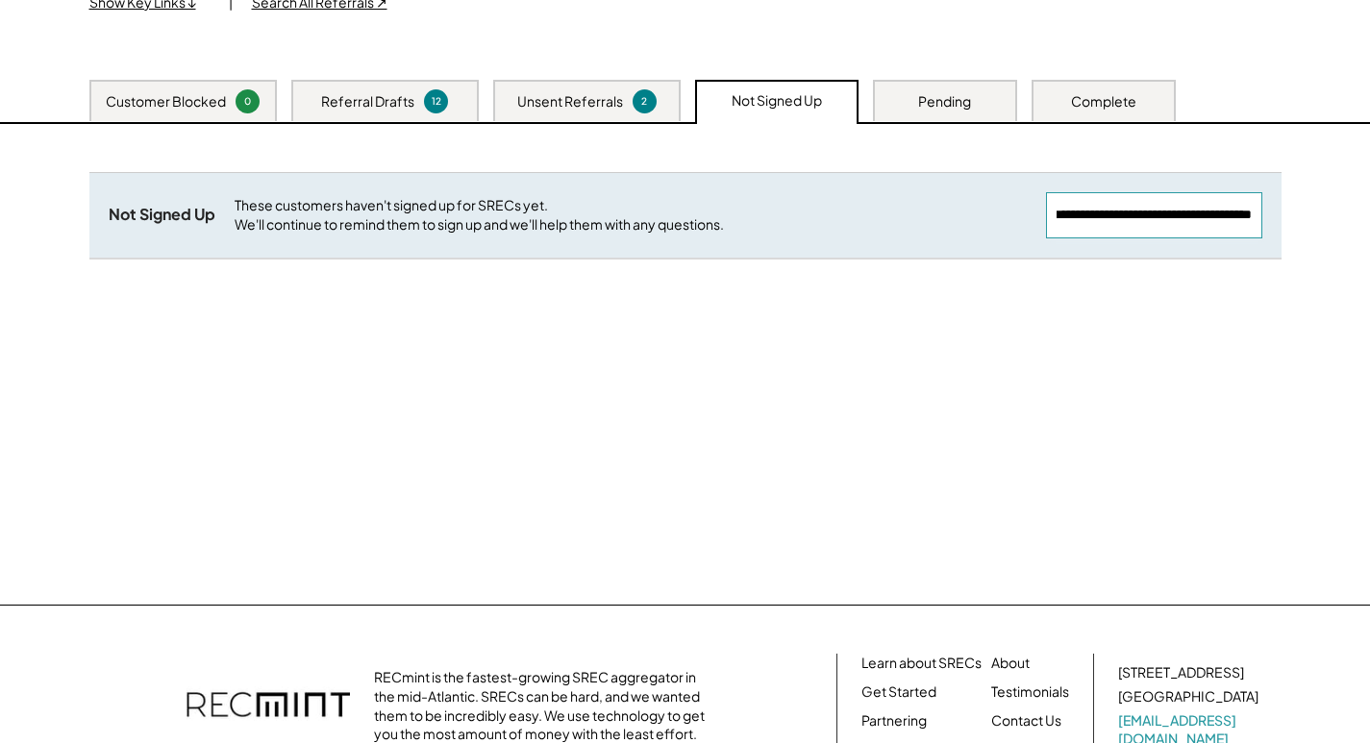
type input "**********"
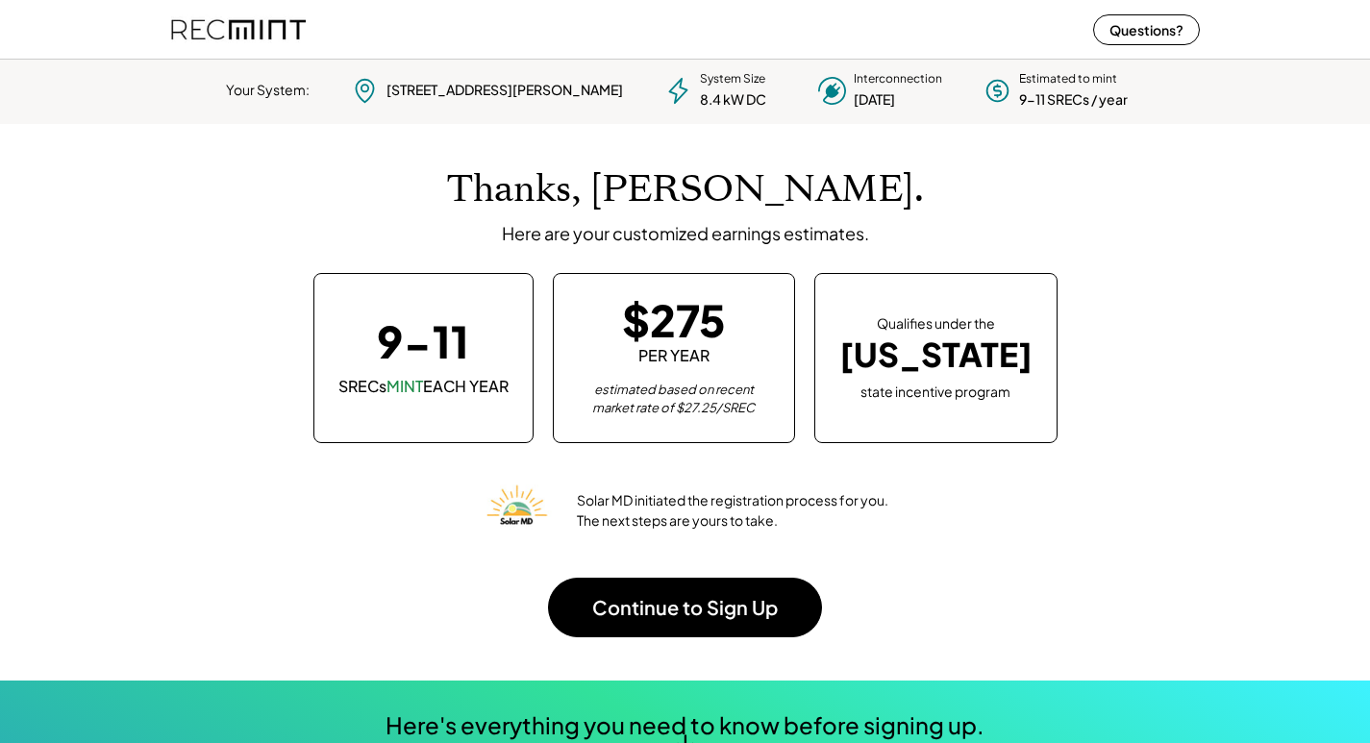
scroll to position [270, 537]
drag, startPoint x: 868, startPoint y: 237, endPoint x: 614, endPoint y: 238, distance: 253.9
click at [614, 238] on div "Here are your customized earnings estimates." at bounding box center [685, 233] width 367 height 22
copy div "customized earnings estimates."
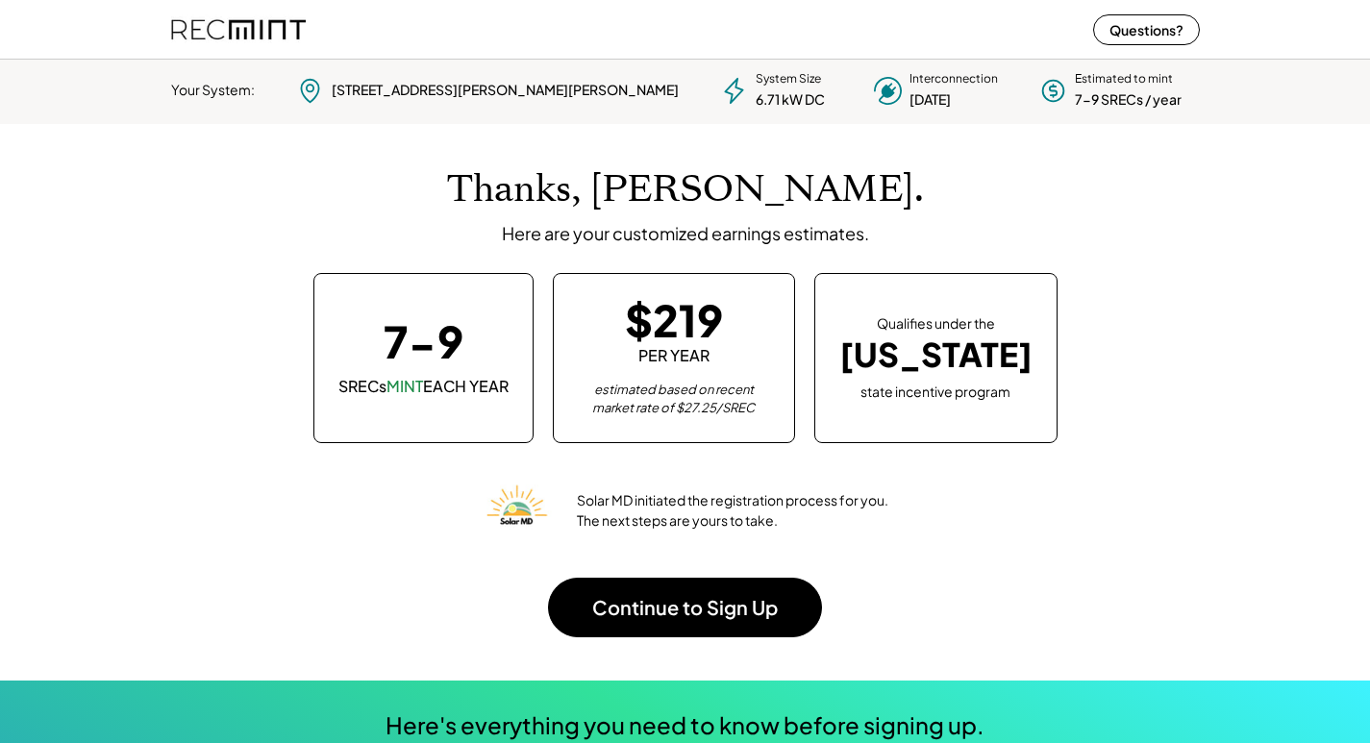
scroll to position [270, 537]
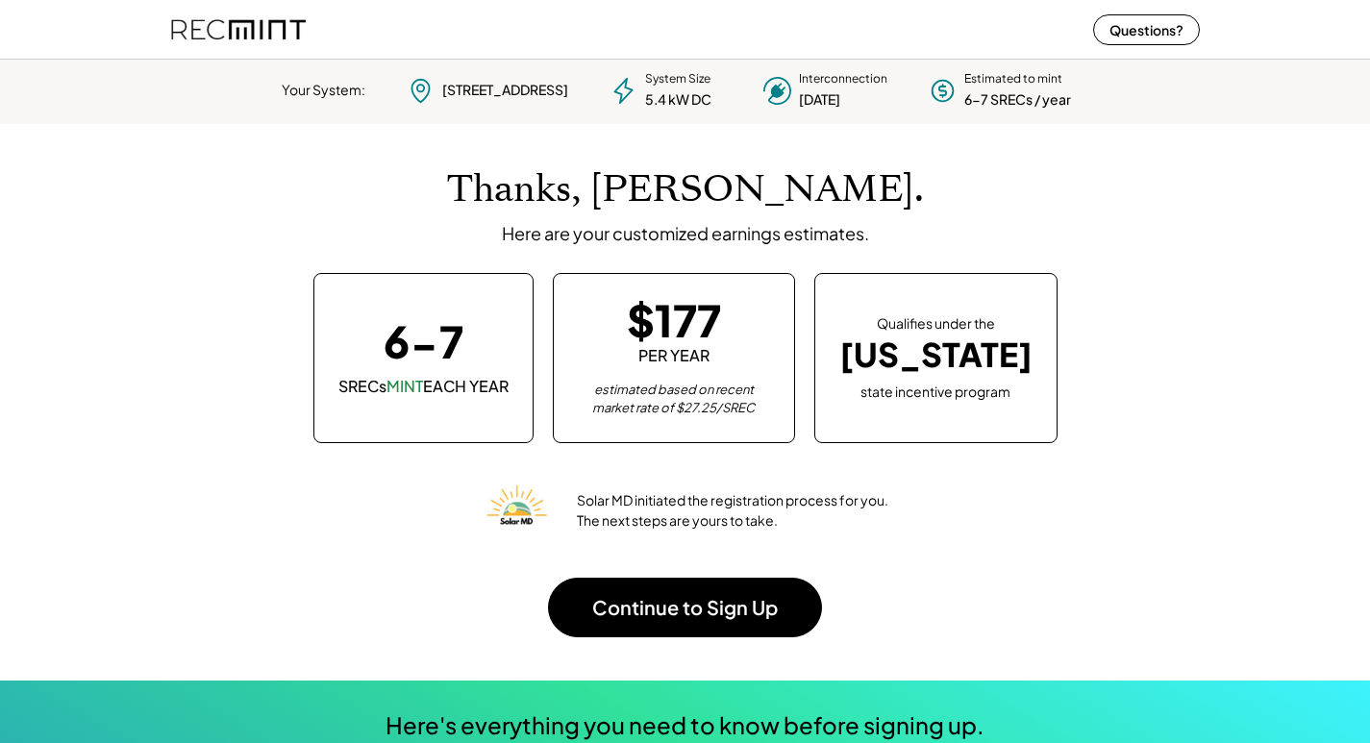
scroll to position [270, 537]
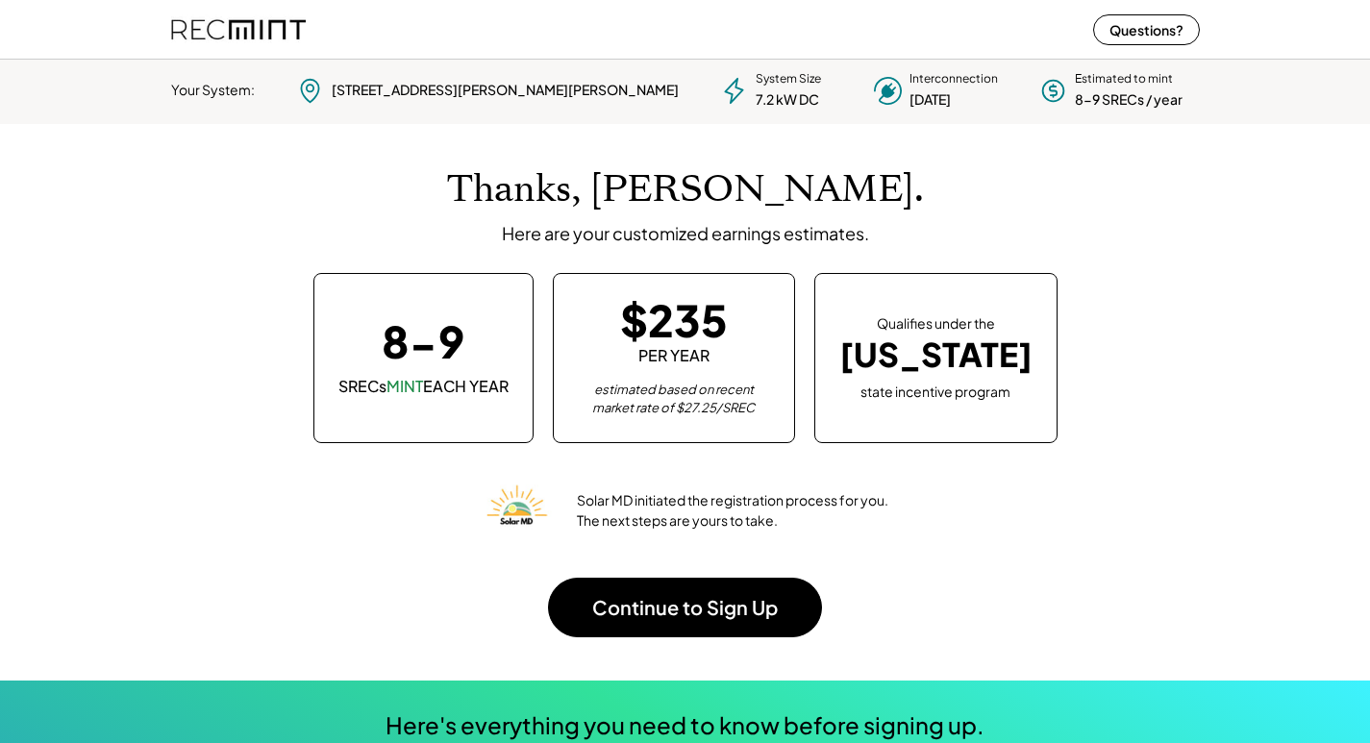
scroll to position [270, 537]
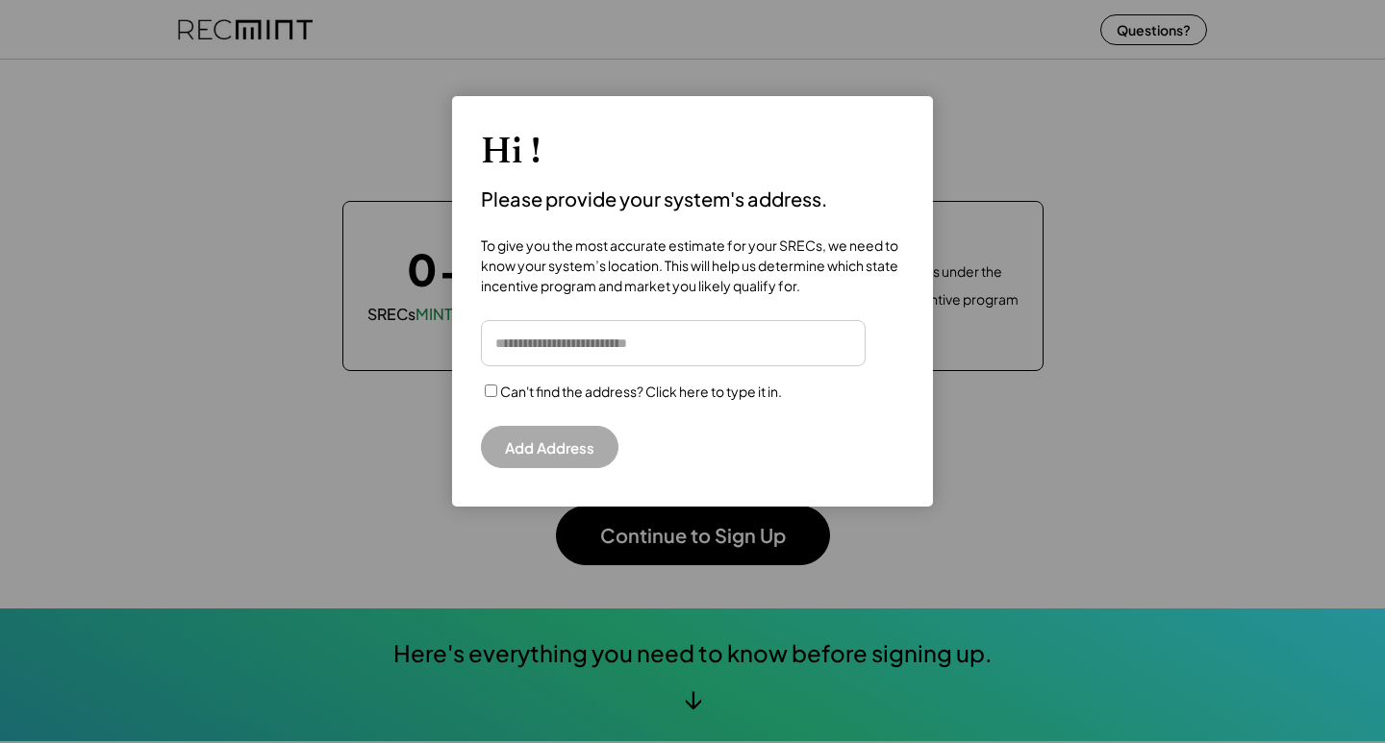
click at [968, 157] on div at bounding box center [692, 371] width 1385 height 743
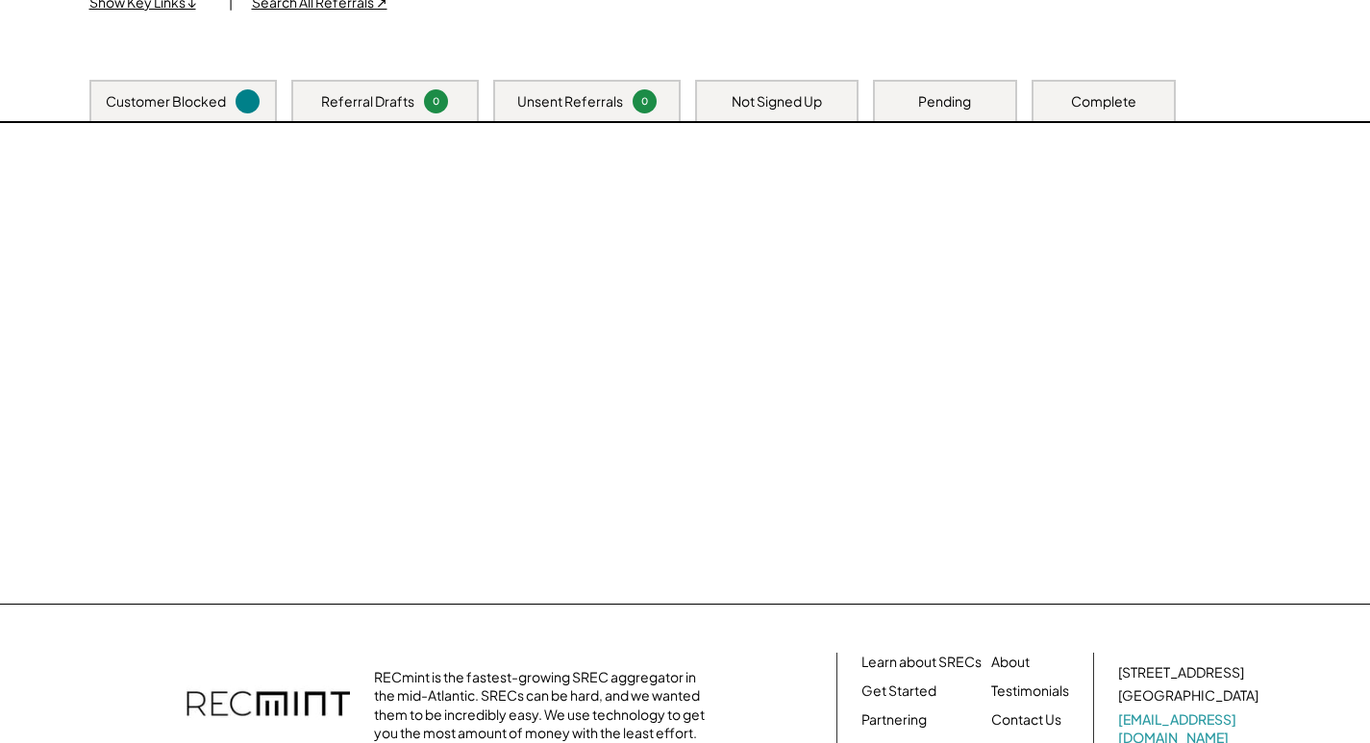
scroll to position [253, 0]
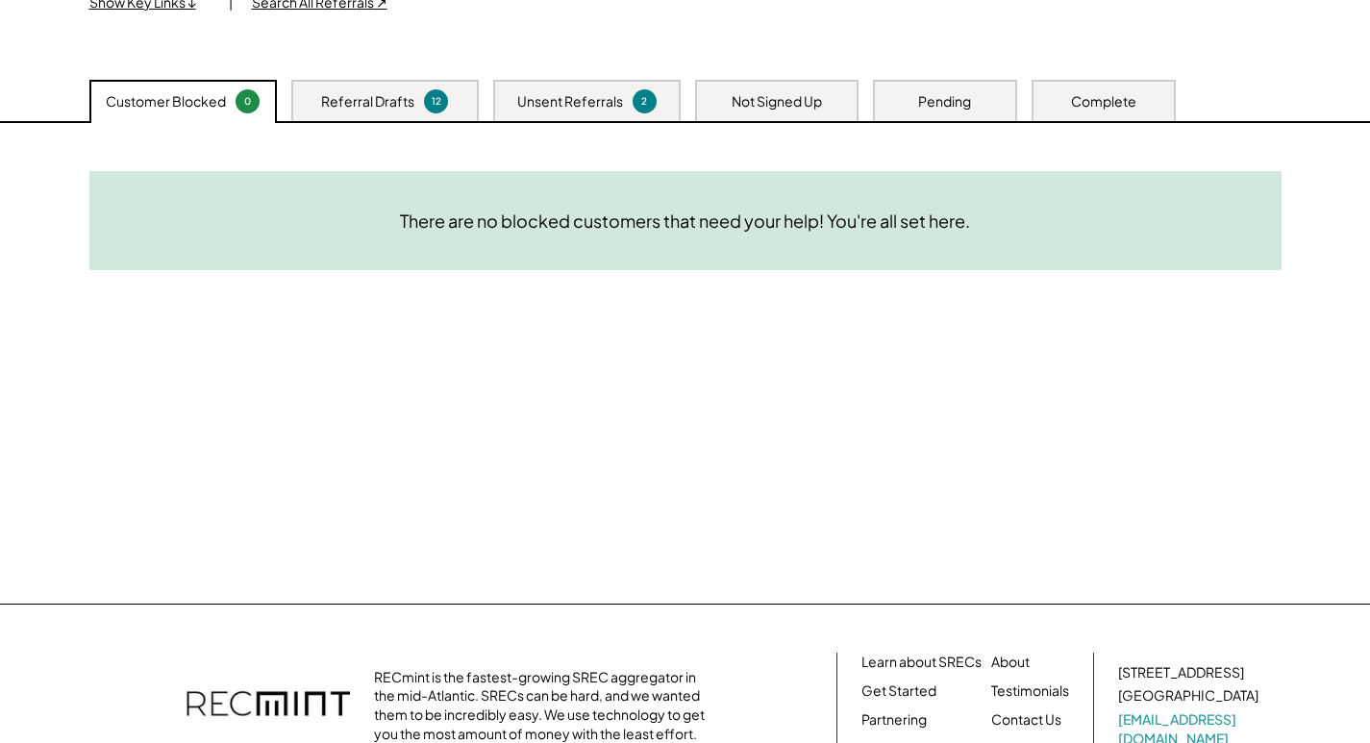
click at [822, 92] on div "Not Signed Up" at bounding box center [777, 101] width 90 height 19
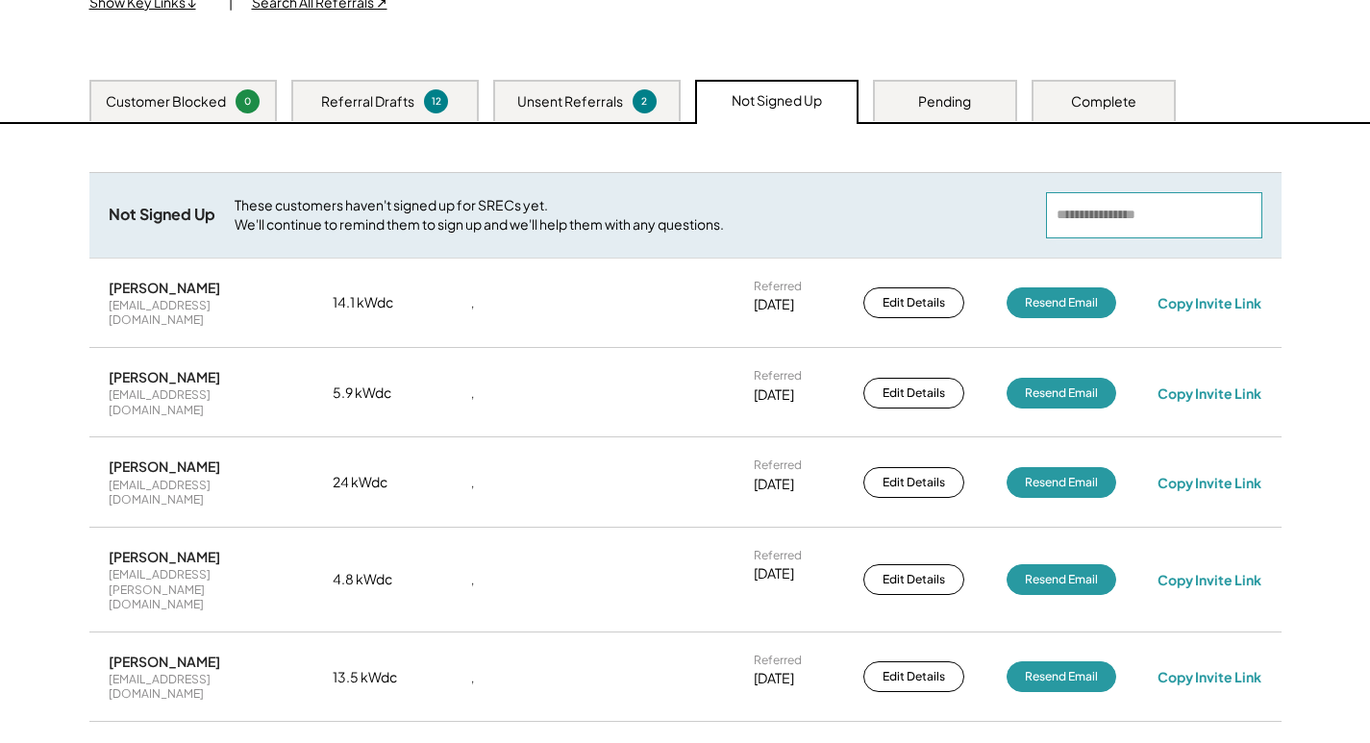
click at [1141, 213] on input "input" at bounding box center [1154, 215] width 216 height 46
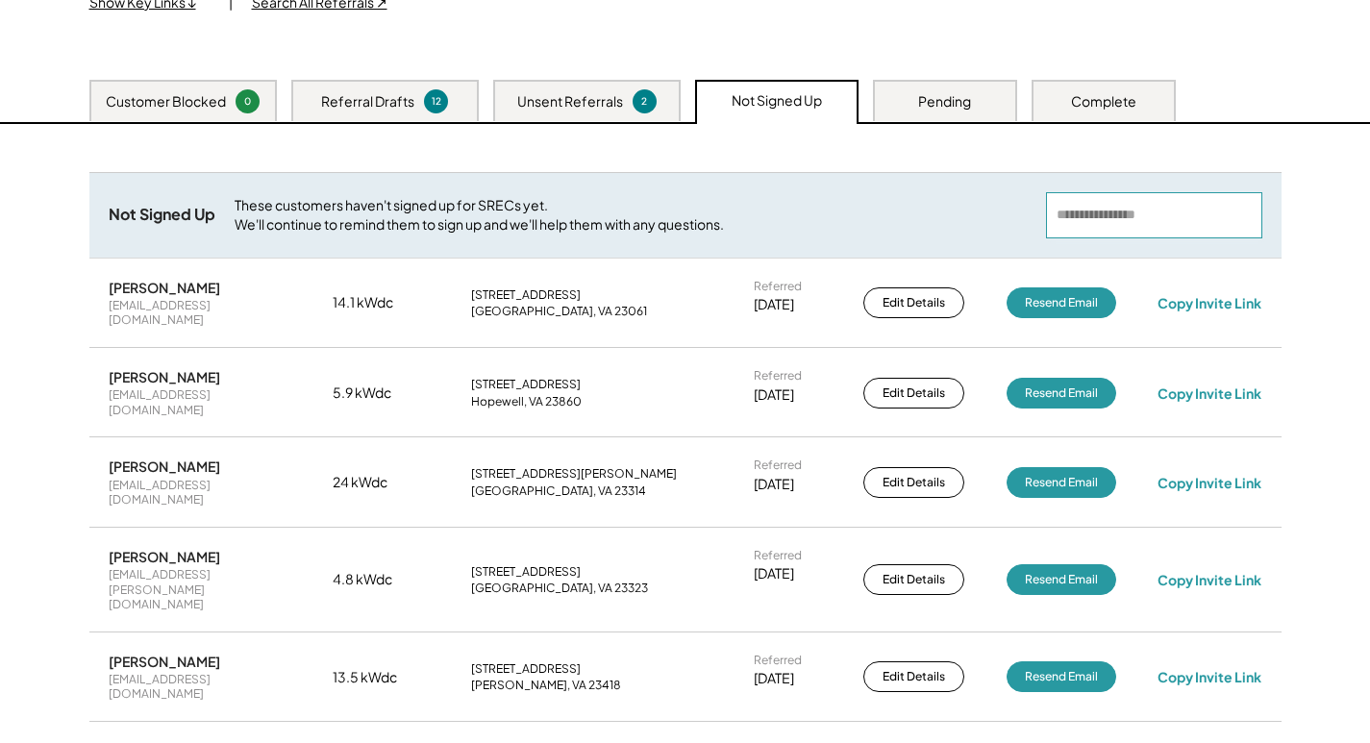
paste input "**********"
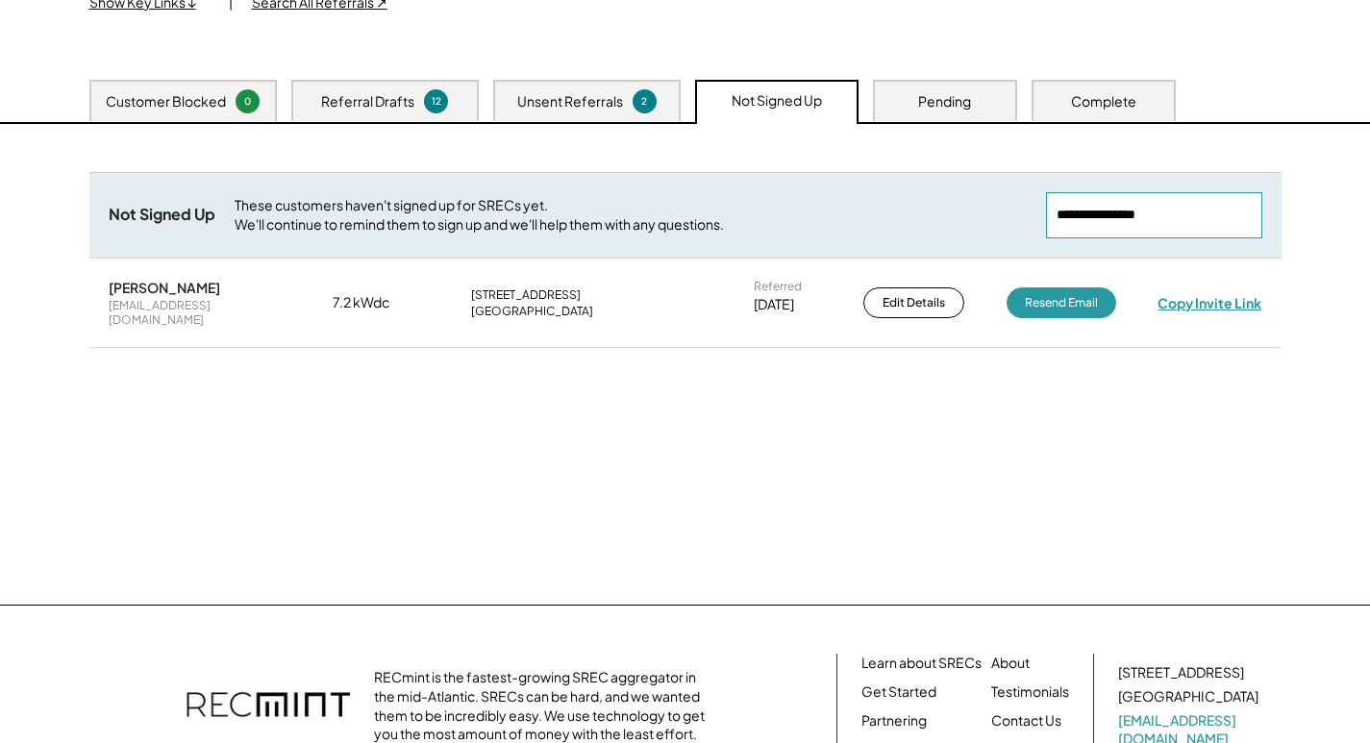
click at [1169, 300] on div "Copy Invite Link" at bounding box center [1210, 302] width 104 height 17
drag, startPoint x: 1208, startPoint y: 222, endPoint x: 790, endPoint y: 220, distance: 417.3
click at [790, 220] on div "Not Signed Up These customers haven't signed up for SRECs yet. We'll continue t…" at bounding box center [685, 215] width 1192 height 86
paste input "**********"
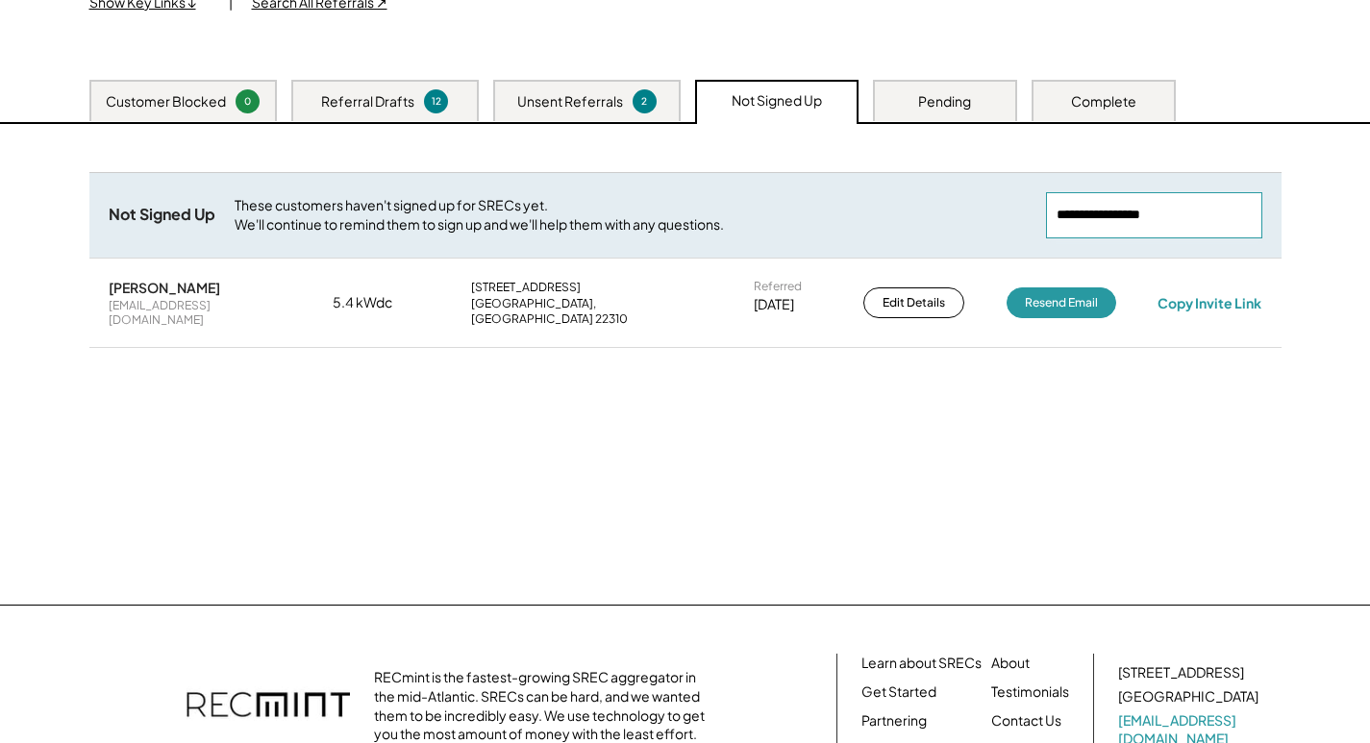
click at [1224, 307] on div "[PERSON_NAME] [EMAIL_ADDRESS][DOMAIN_NAME] 5.4 kWdc [STREET_ADDRESS][PERSON_NAM…" at bounding box center [685, 304] width 1192 height 88
click at [1224, 300] on div "Copy Invite Link" at bounding box center [1210, 302] width 104 height 17
click at [1224, 300] on div "Copy Invite Link" at bounding box center [1210, 303] width 108 height 18
drag, startPoint x: 1198, startPoint y: 217, endPoint x: 937, endPoint y: 235, distance: 262.1
click at [937, 235] on div "Not Signed Up These customers haven't signed up for SRECs yet. We'll continue t…" at bounding box center [685, 215] width 1192 height 86
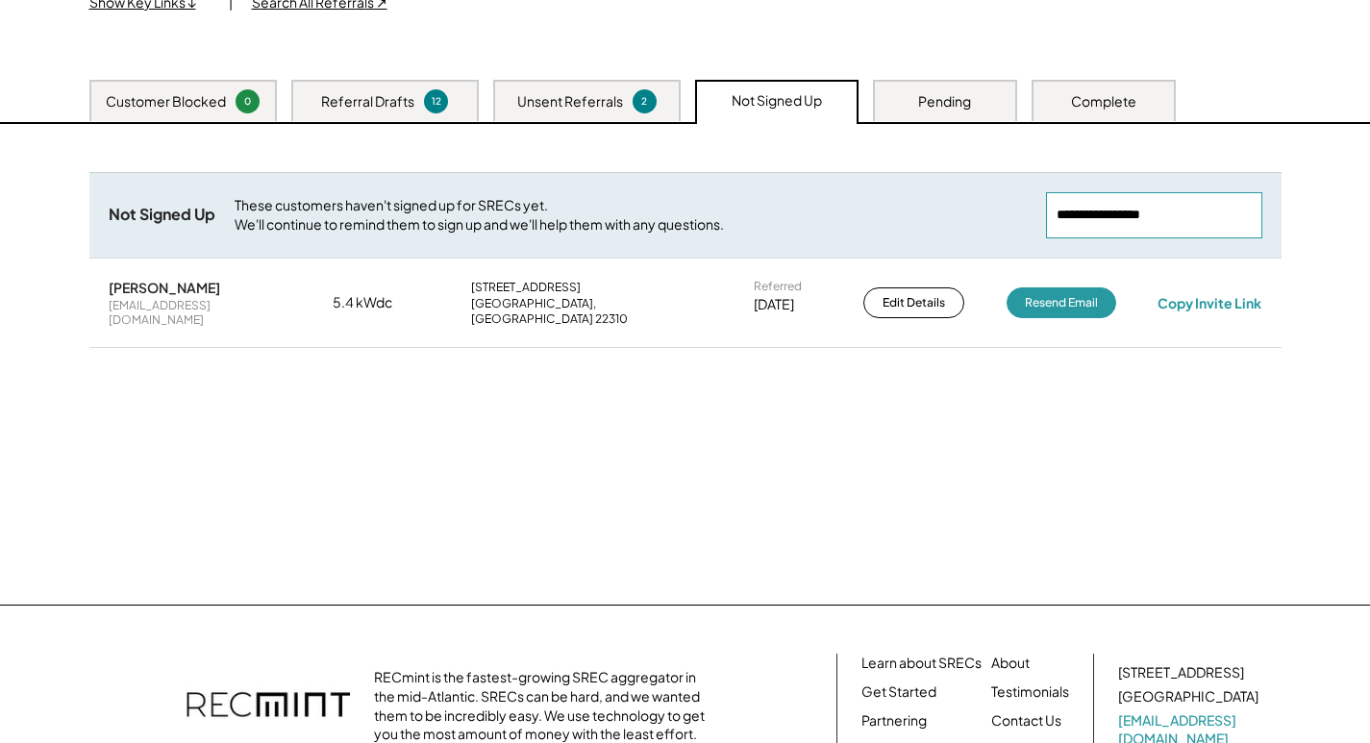
paste input "**********"
click at [1214, 298] on div "Copy Invite Link" at bounding box center [1210, 302] width 104 height 17
click at [1200, 300] on div "Copy Invite Link" at bounding box center [1210, 302] width 104 height 17
drag, startPoint x: 1209, startPoint y: 200, endPoint x: 991, endPoint y: 218, distance: 218.1
click at [991, 218] on div "Not Signed Up These customers haven't signed up for SRECs yet. We'll continue t…" at bounding box center [685, 215] width 1192 height 86
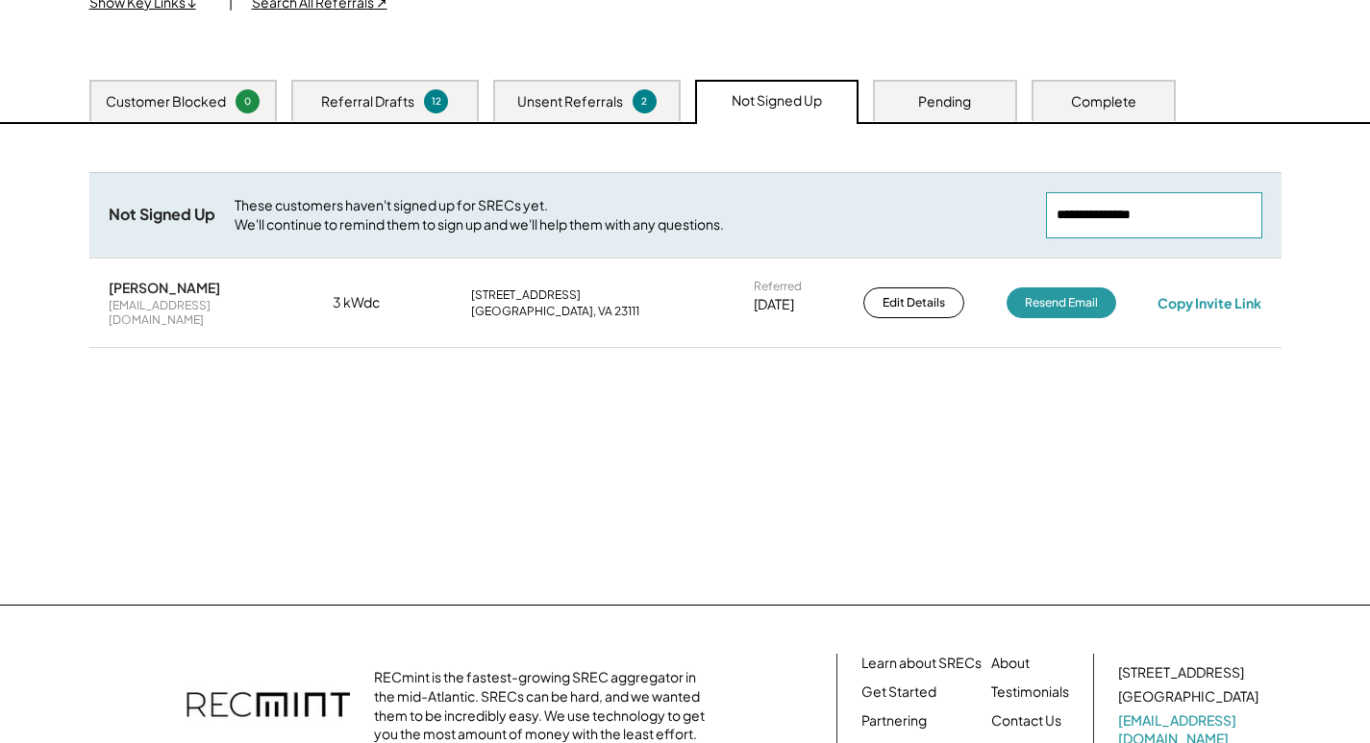
paste input "**********"
click at [1198, 298] on div "Copy Invite Link" at bounding box center [1210, 302] width 104 height 17
click at [1239, 296] on div "Copy Invite Link" at bounding box center [1210, 302] width 104 height 17
drag, startPoint x: 1168, startPoint y: 220, endPoint x: 902, endPoint y: 228, distance: 266.5
click at [902, 228] on div "Not Signed Up These customers haven't signed up for SRECs yet. We'll continue t…" at bounding box center [685, 215] width 1192 height 86
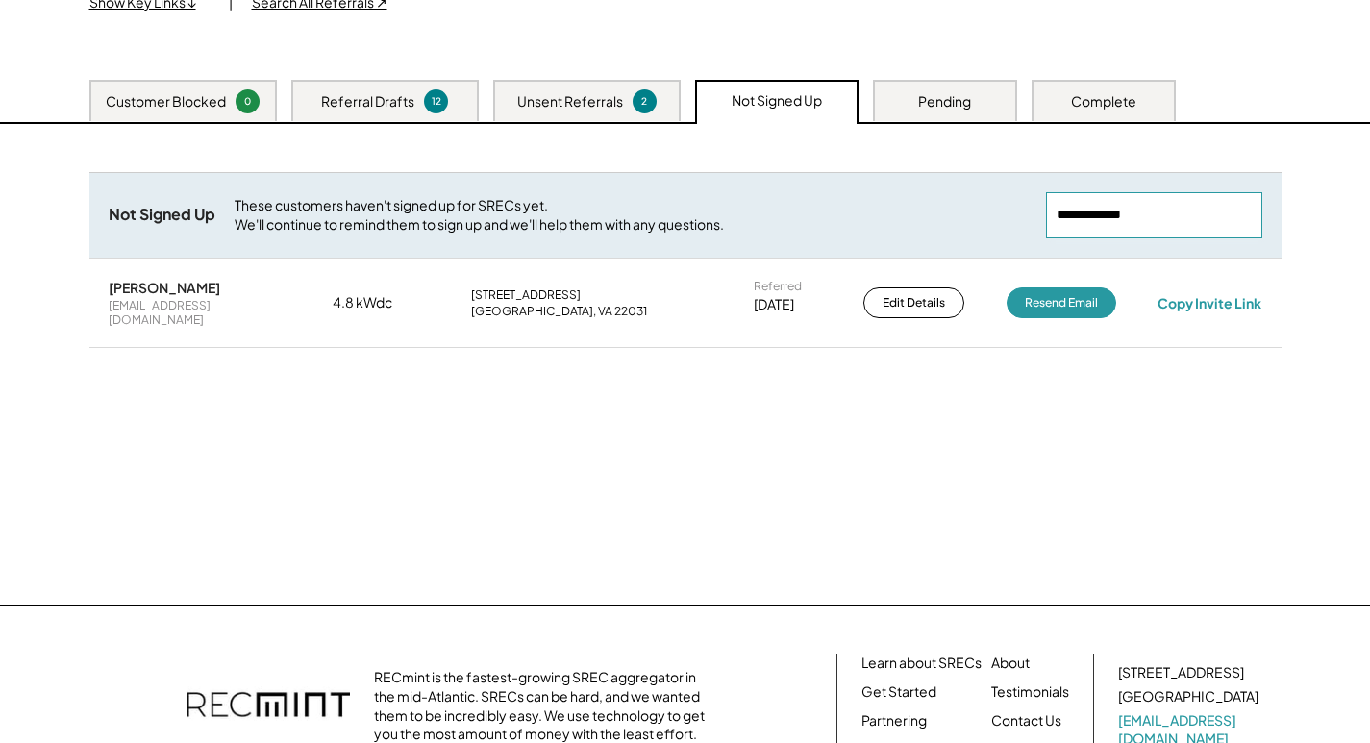
paste input "**********"
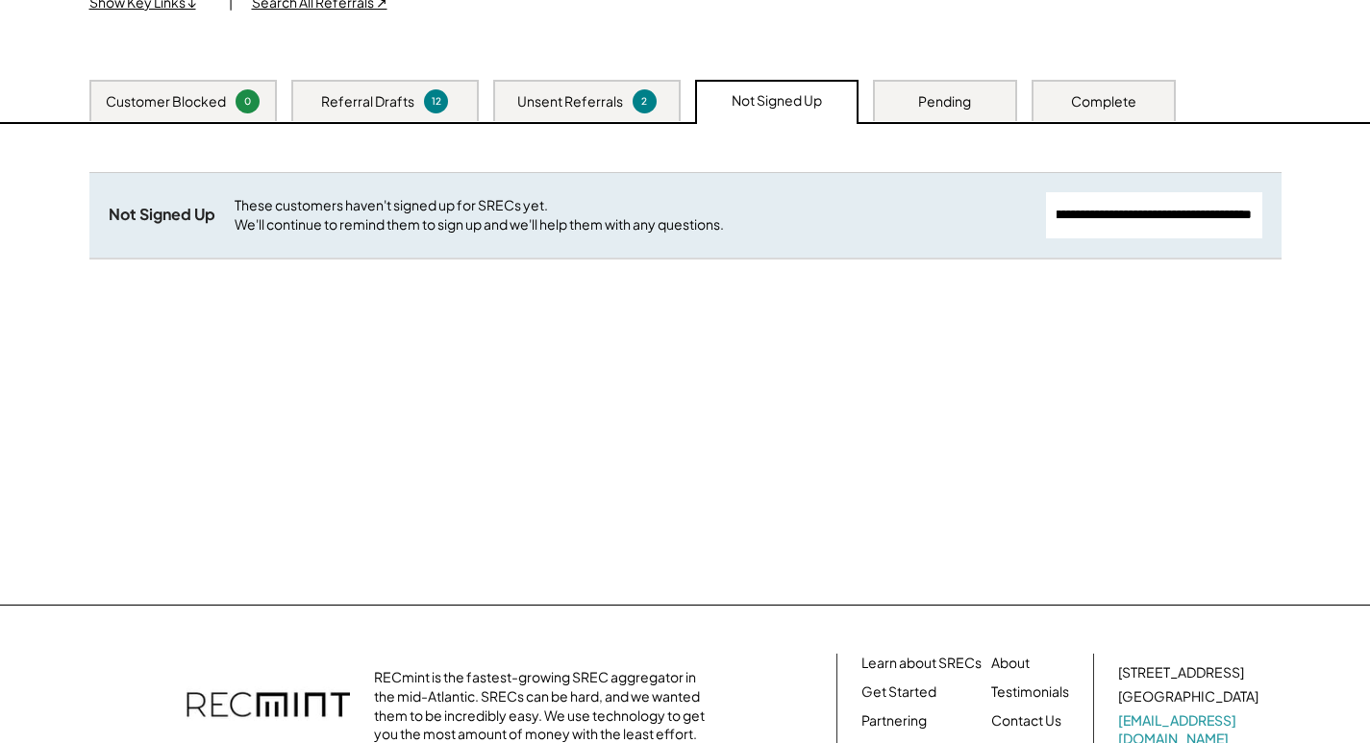
scroll to position [0, 0]
click at [1089, 213] on input "input" at bounding box center [1154, 215] width 216 height 46
paste input "**********"
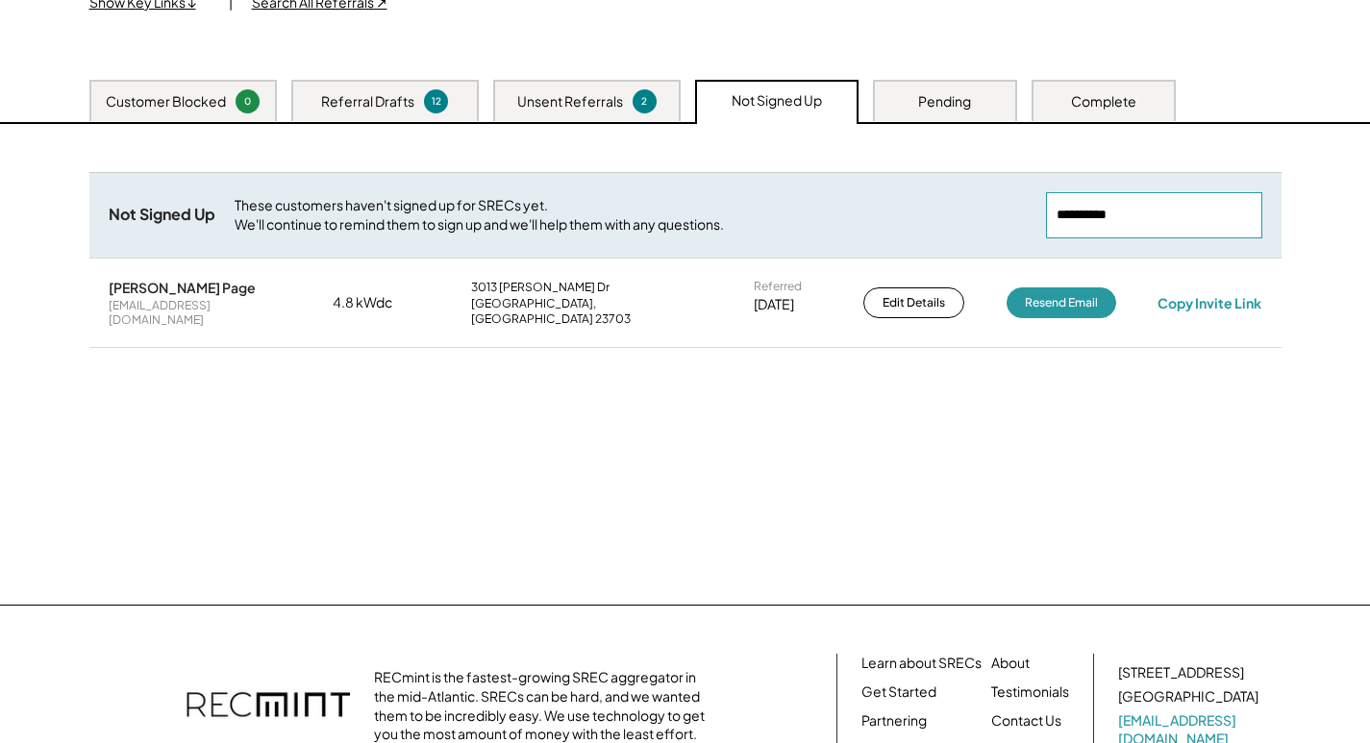
click at [1211, 306] on div "[PERSON_NAME] Page [EMAIL_ADDRESS][DOMAIN_NAME] 4.8 kWdc [STREET_ADDRESS][PERSO…" at bounding box center [685, 304] width 1192 height 88
click at [1211, 299] on div "Copy Invite Link" at bounding box center [1210, 302] width 104 height 17
click at [1211, 299] on div "Copy Invite Link" at bounding box center [1209, 302] width 113 height 19
click at [1220, 295] on div "Copy Invite Link" at bounding box center [1210, 302] width 104 height 17
drag, startPoint x: 1207, startPoint y: 211, endPoint x: 904, endPoint y: 223, distance: 303.2
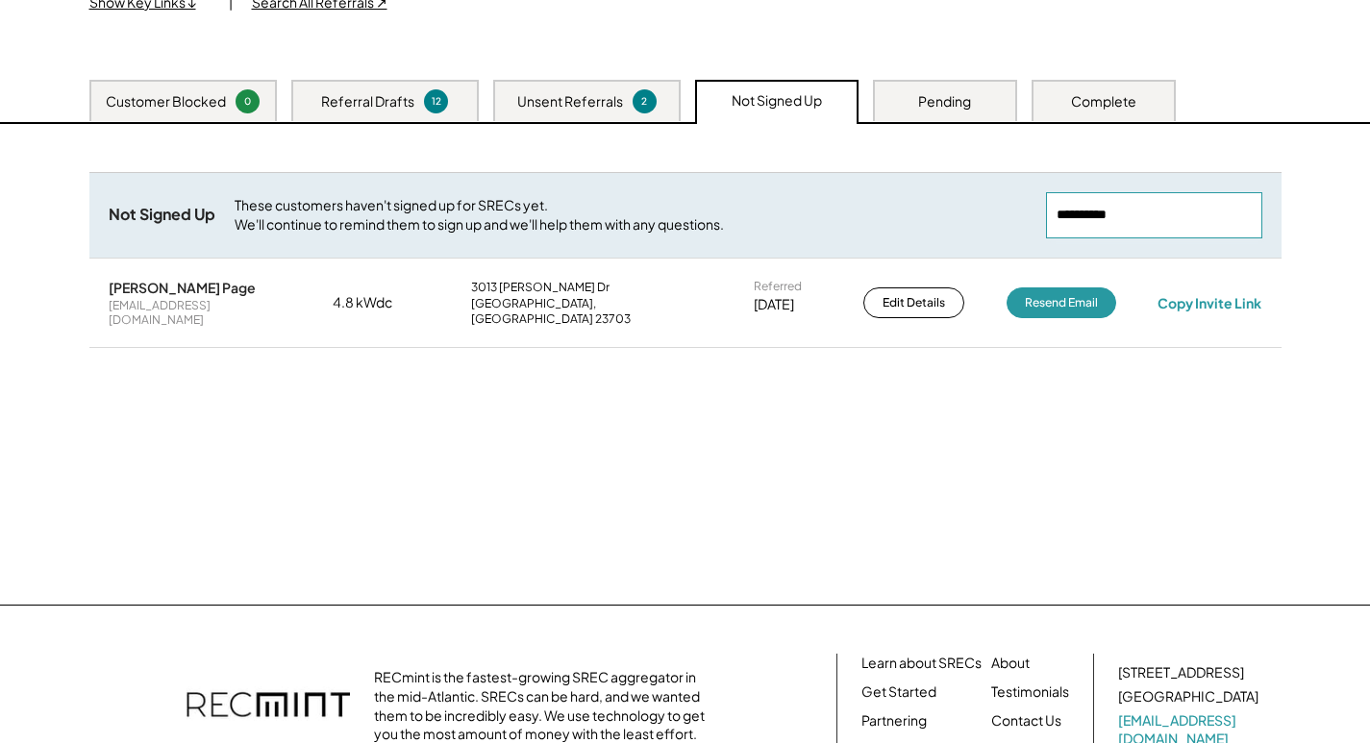
click at [908, 223] on div "Not Signed Up These customers haven't signed up for SRECs yet. We'll continue t…" at bounding box center [685, 215] width 1192 height 86
paste input "**********"
click at [1216, 294] on div "Copy Invite Link" at bounding box center [1210, 302] width 104 height 17
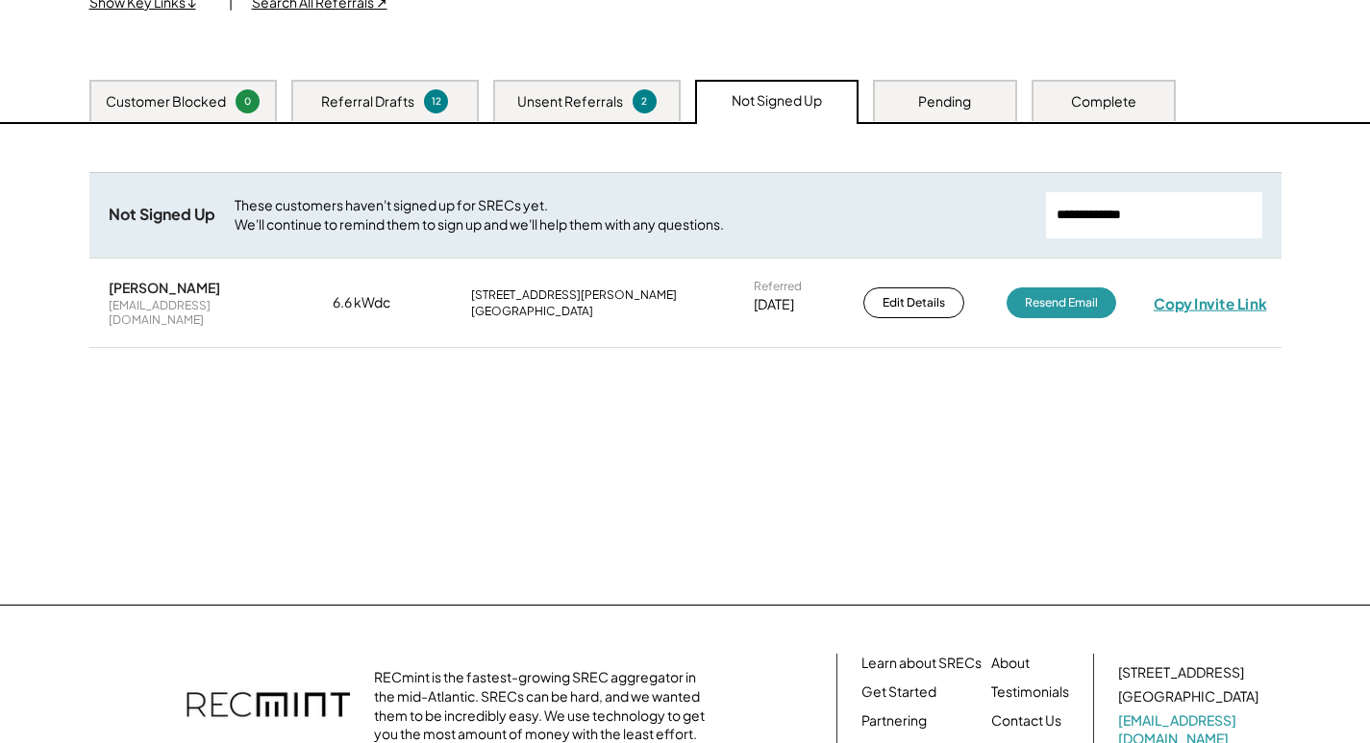
click at [1216, 294] on div "Copy Invite Link" at bounding box center [1210, 302] width 113 height 19
click at [1135, 207] on input "input" at bounding box center [1154, 215] width 216 height 46
paste input "**********"
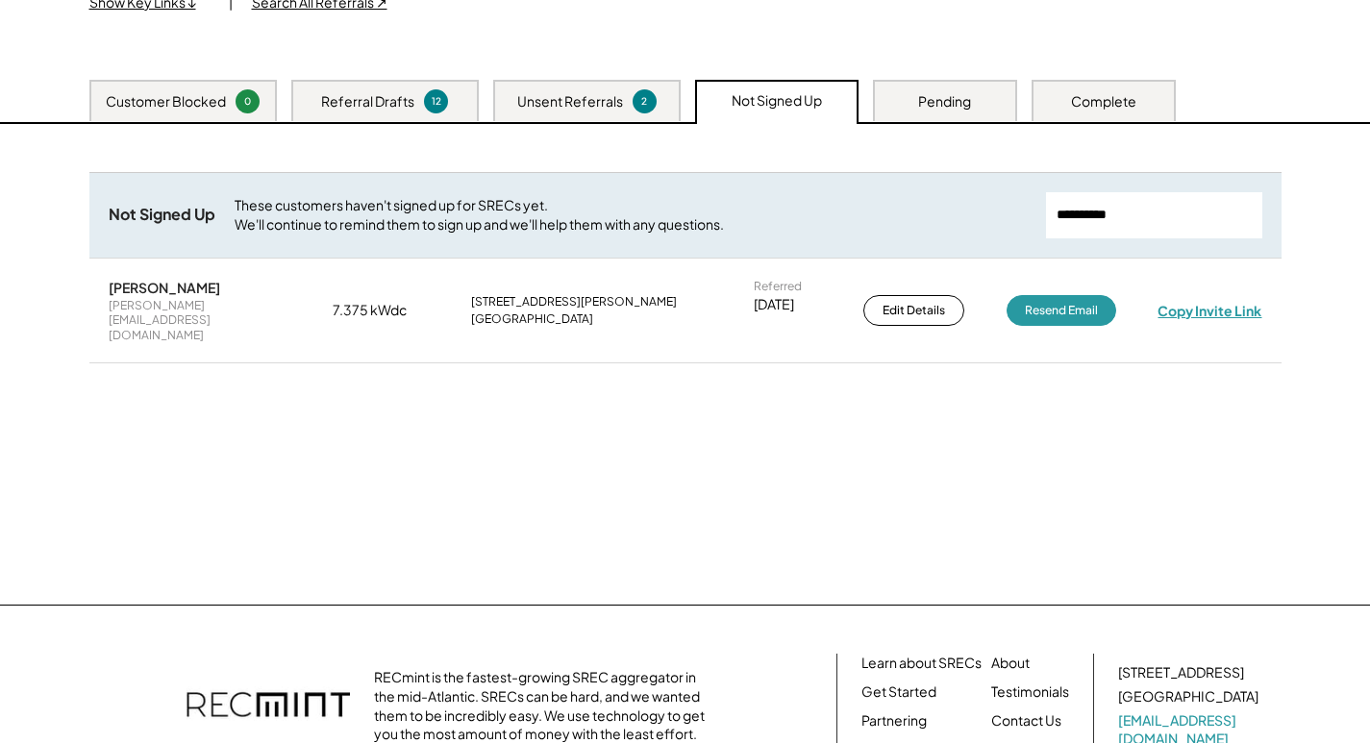
click at [1189, 302] on div "Copy Invite Link" at bounding box center [1210, 310] width 104 height 17
click at [1188, 302] on div "Copy Invite Link" at bounding box center [1210, 311] width 108 height 18
drag, startPoint x: 1148, startPoint y: 217, endPoint x: 958, endPoint y: 226, distance: 190.6
click at [958, 226] on div "Not Signed Up These customers haven't signed up for SRECs yet. We'll continue t…" at bounding box center [685, 215] width 1192 height 86
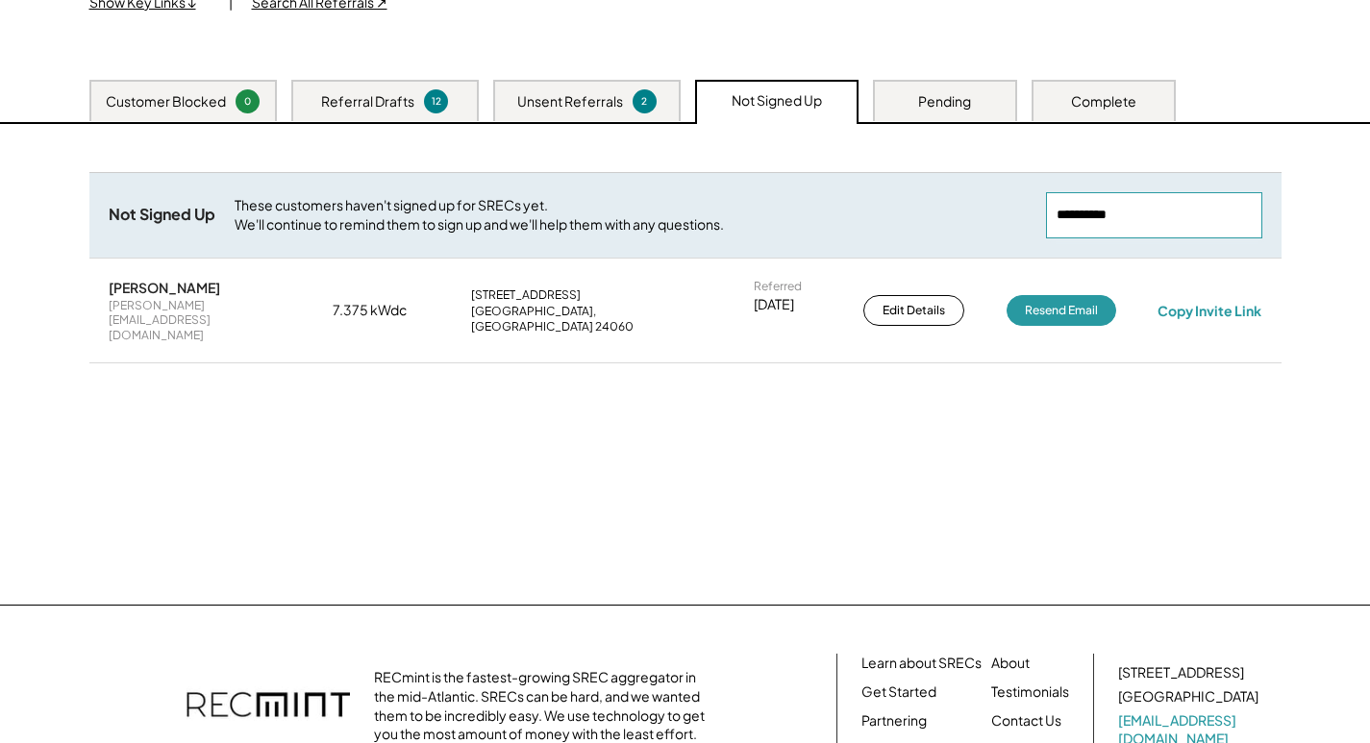
paste input "**********"
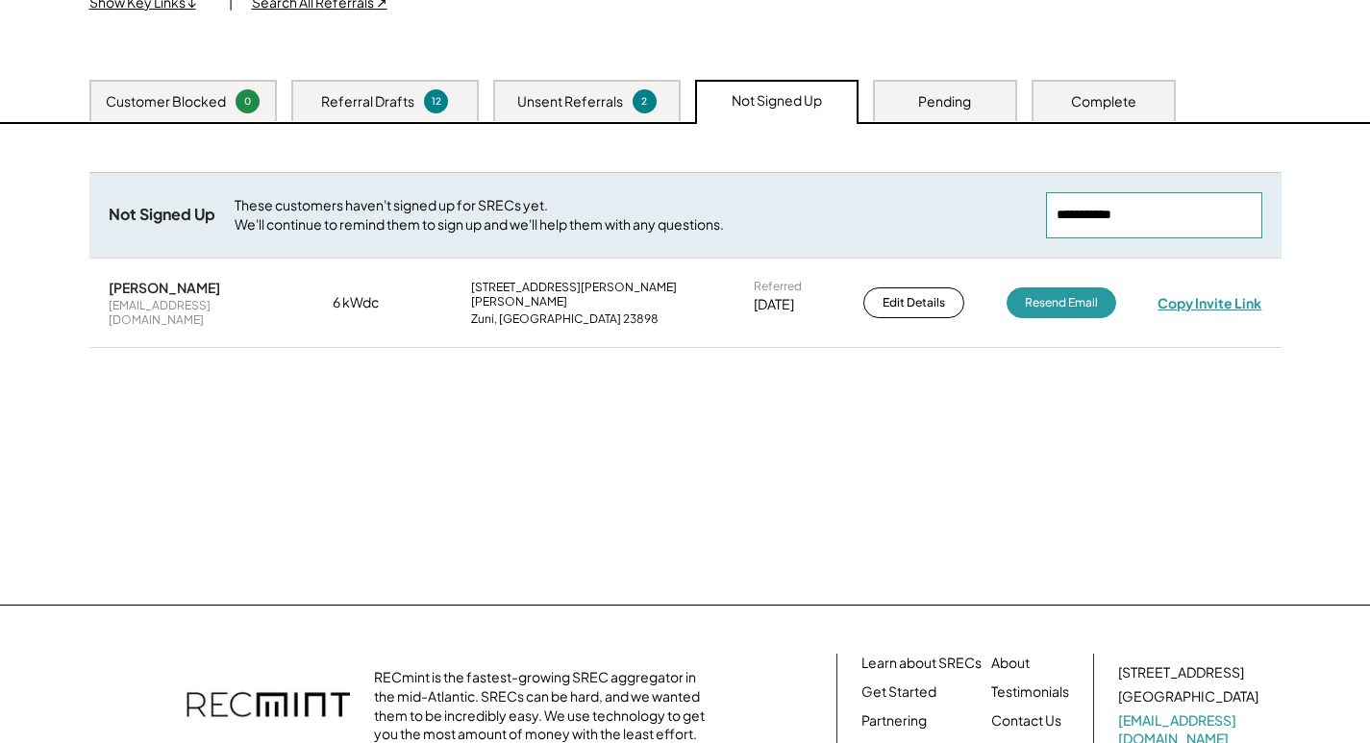
type input "**********"
click at [1186, 294] on div "Copy Invite Link" at bounding box center [1210, 302] width 104 height 17
click at [1186, 294] on div "Copy Invite Link" at bounding box center [1210, 303] width 106 height 18
